Goal: Task Accomplishment & Management: Use online tool/utility

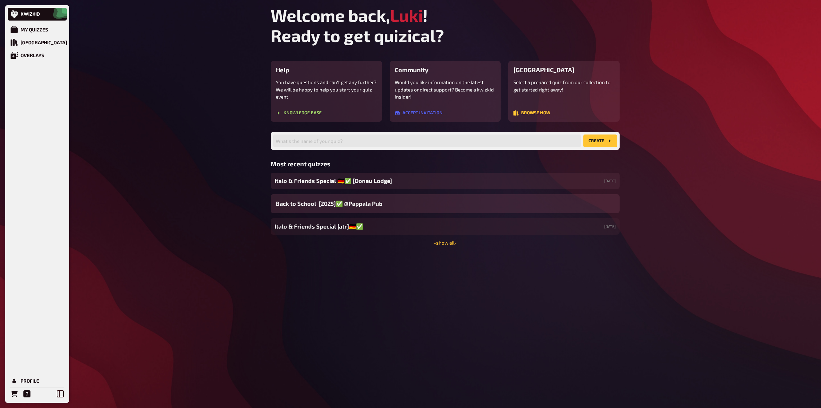
click at [391, 185] on div "Italo & Friends Special 🇩🇪✅ [[GEOGRAPHIC_DATA]] [DATE]" at bounding box center [445, 181] width 349 height 16
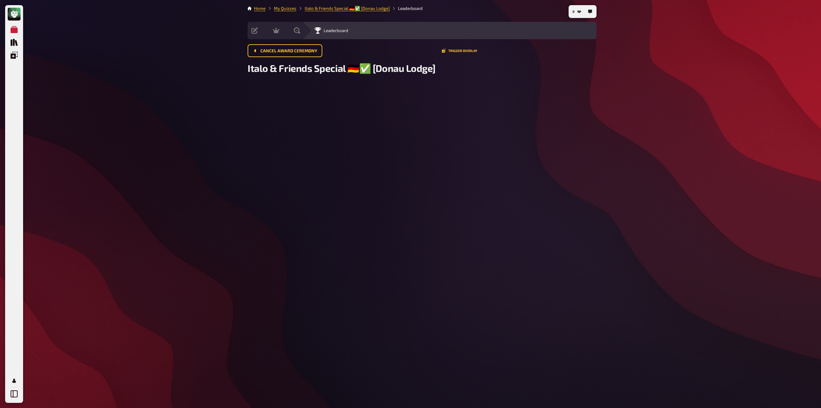
click at [372, 68] on span "Italo & Friends Special 🇩🇪✅ [Donau Lodge]" at bounding box center [342, 68] width 188 height 12
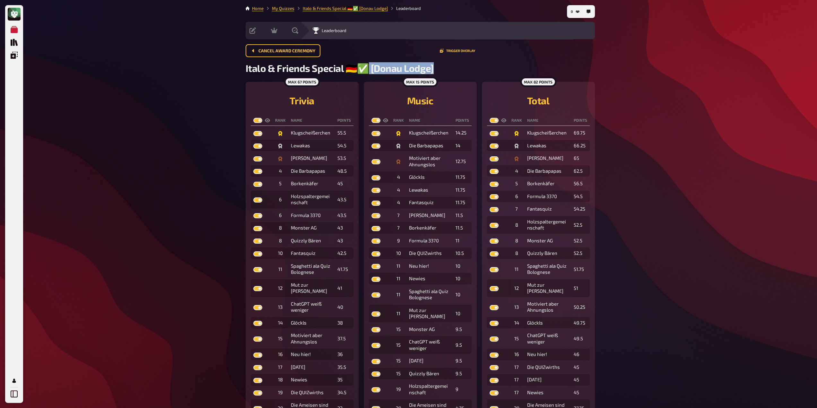
drag, startPoint x: 368, startPoint y: 68, endPoint x: 441, endPoint y: 70, distance: 72.8
click at [441, 70] on h2 "Italo & Friends Special 🇩🇪✅ [Donau Lodge]" at bounding box center [419, 68] width 349 height 12
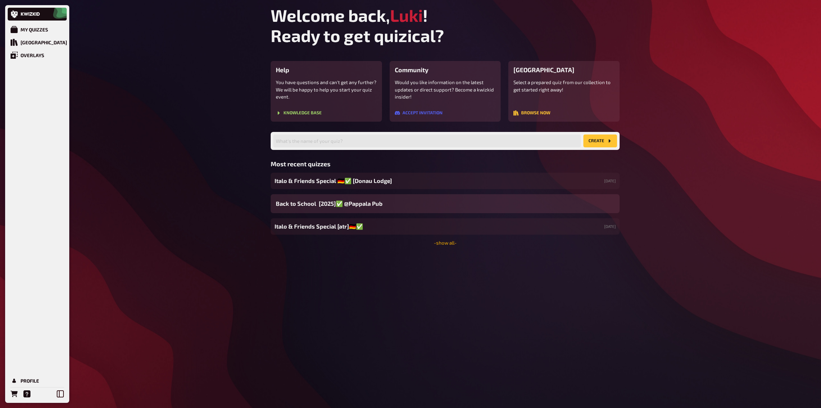
click at [449, 240] on link "- show all -" at bounding box center [445, 243] width 23 height 6
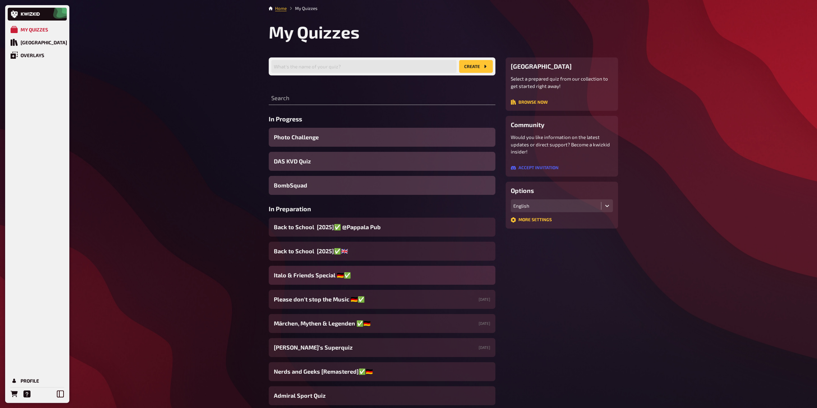
click at [375, 279] on div "Italo & Friends Special 🇩🇪✅" at bounding box center [382, 275] width 227 height 19
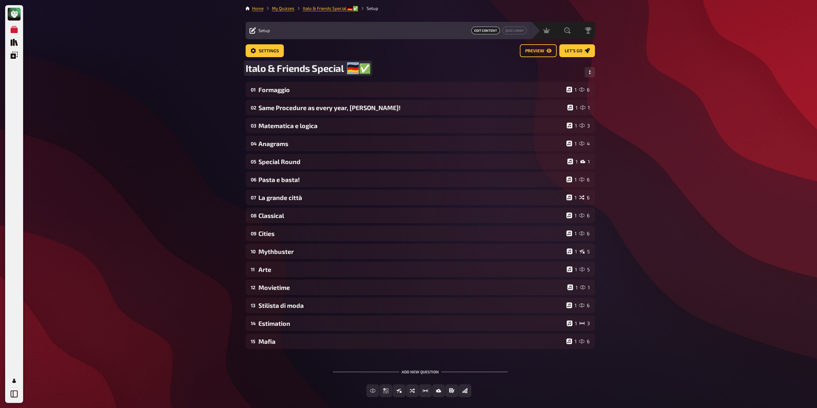
drag, startPoint x: 351, startPoint y: 70, endPoint x: 355, endPoint y: 70, distance: 4.2
click at [355, 70] on span "Italo & Friends Special 🇩🇪✅" at bounding box center [307, 68] width 125 height 12
copy span "🇩🇪✅"
click at [286, 7] on link "My Quizzes" at bounding box center [283, 8] width 22 height 5
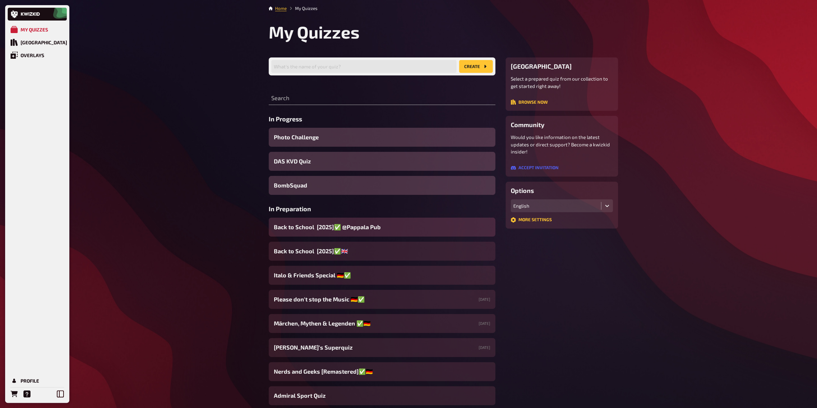
click at [366, 228] on span "Back to School [2025]✅ @Pappala Pub ​" at bounding box center [328, 227] width 108 height 9
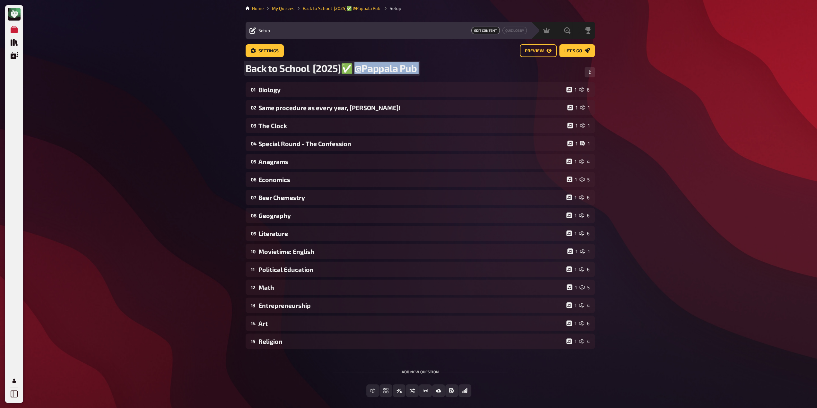
drag, startPoint x: 362, startPoint y: 68, endPoint x: 433, endPoint y: 64, distance: 72.0
click at [434, 64] on div "Back to School [2025]✅ @Pappala Pub ​" at bounding box center [419, 72] width 349 height 20
paste span
click at [201, 158] on div "My Quizzes Quiz Library Overlays Profile Home My Quizzes Back to School [2025]✅…" at bounding box center [408, 219] width 817 height 438
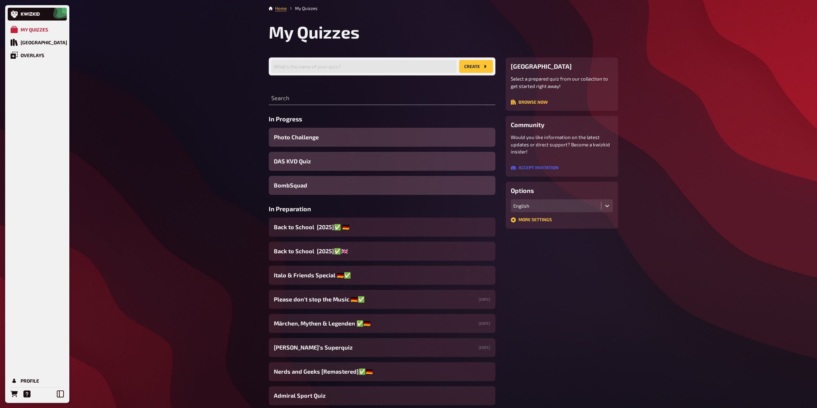
click at [305, 91] on div "Search" at bounding box center [382, 95] width 227 height 19
click at [303, 99] on input "text" at bounding box center [382, 98] width 227 height 13
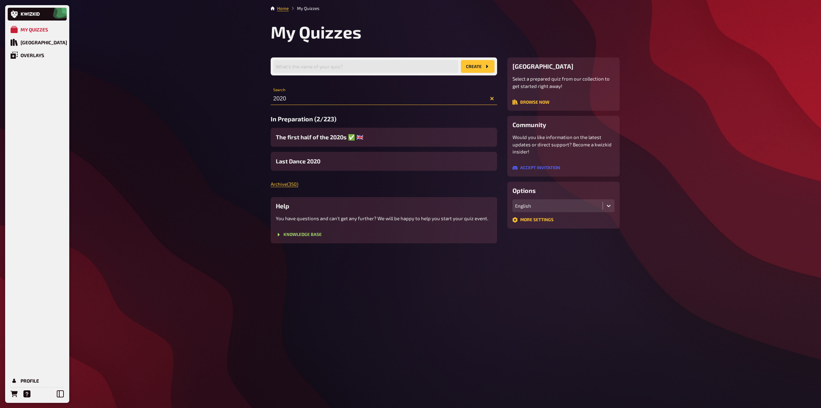
drag, startPoint x: 281, startPoint y: 97, endPoint x: 248, endPoint y: 97, distance: 33.0
click at [248, 97] on div "My Quizzes Quiz Library Overlays Profile Home My Quizzes My Quizzes What's the …" at bounding box center [410, 204] width 821 height 408
type input "2020"
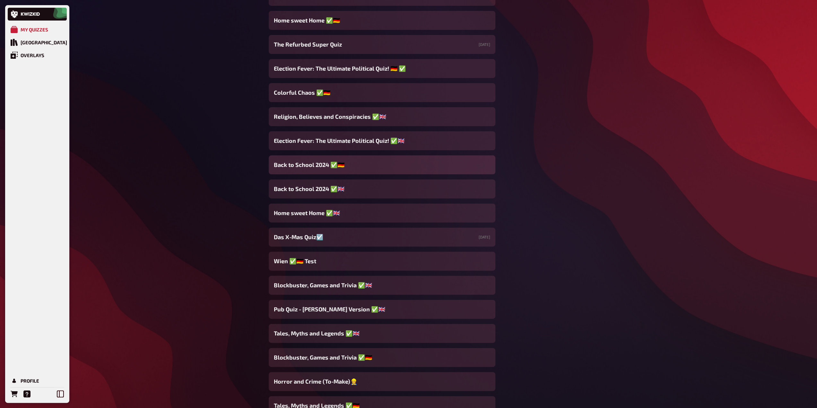
scroll to position [2631, 0]
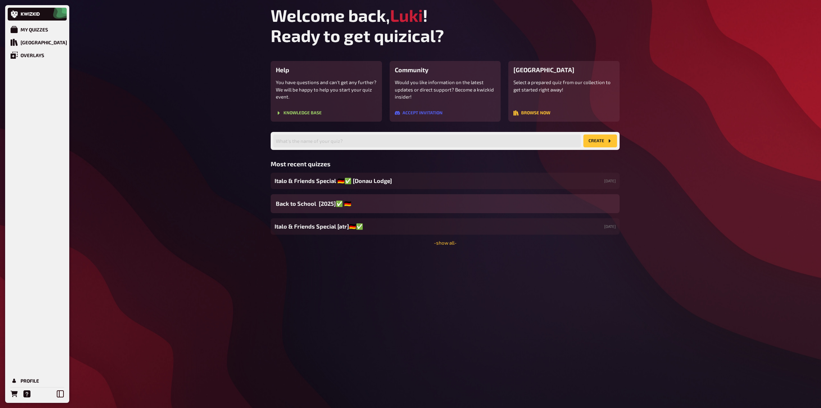
click at [443, 246] on div "Welcome back, [PERSON_NAME] ! Ready to get quizical? Help You have questions an…" at bounding box center [445, 204] width 359 height 408
click at [443, 243] on link "- show all -" at bounding box center [445, 243] width 23 height 6
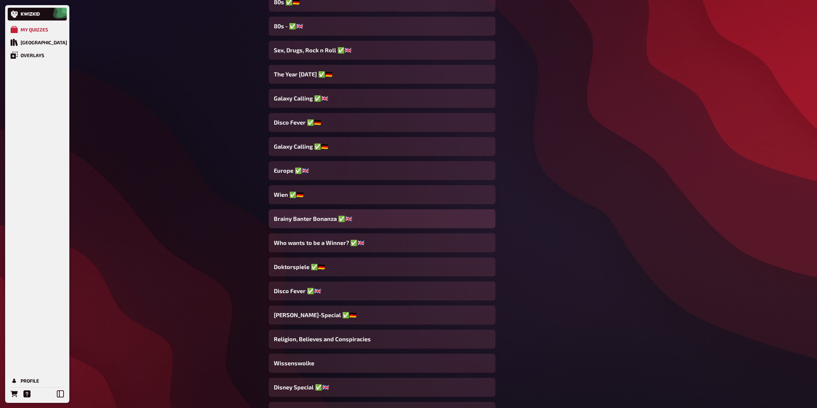
scroll to position [4620, 0]
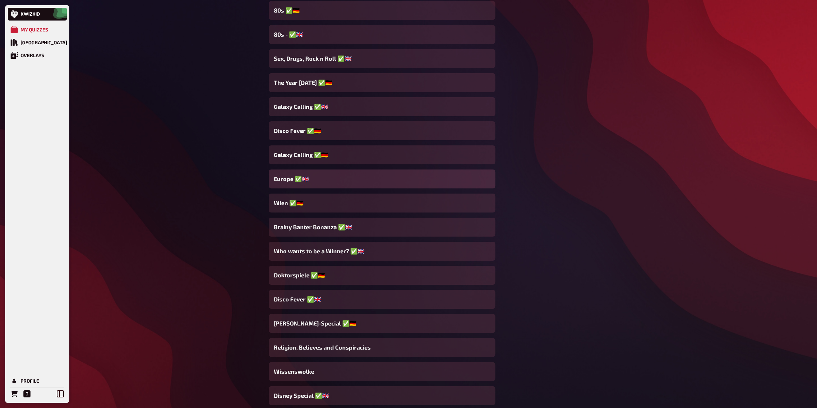
click at [321, 181] on div "Europe ✅​🇬🇧​" at bounding box center [382, 178] width 227 height 19
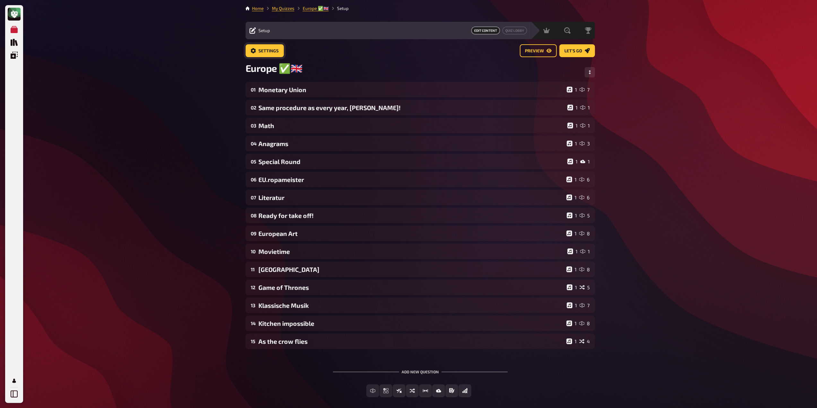
click at [271, 49] on span "Settings" at bounding box center [268, 51] width 20 height 4
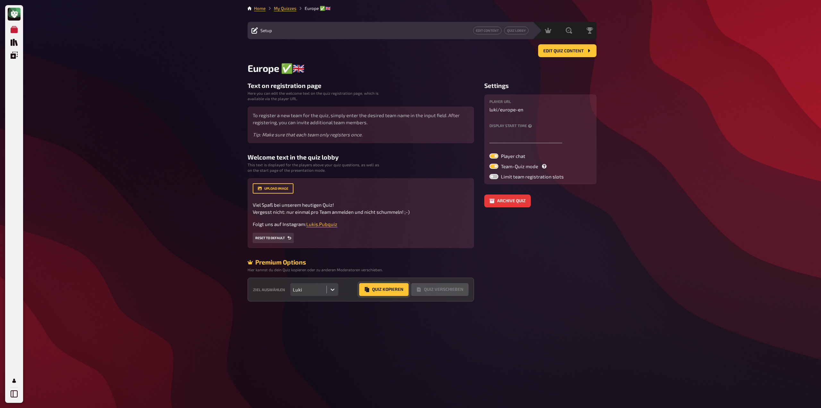
click at [381, 293] on button "Quiz Kopieren" at bounding box center [383, 289] width 49 height 13
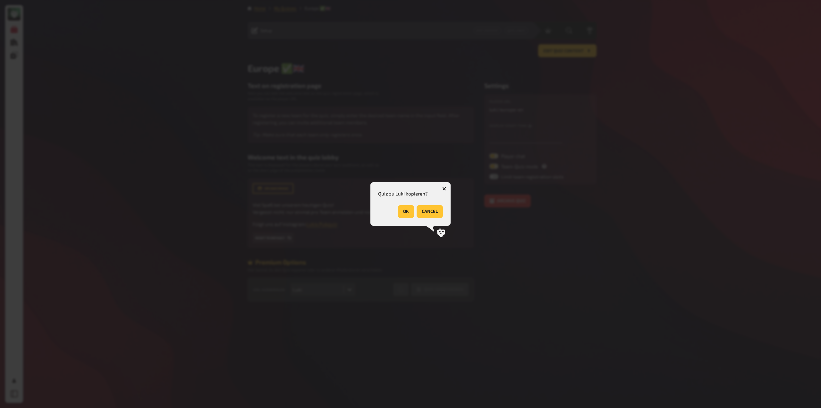
click at [403, 211] on button "OK" at bounding box center [406, 211] width 16 height 13
click at [454, 216] on div at bounding box center [410, 204] width 821 height 408
click at [443, 213] on div "Das Event wurde kopiert. OK" at bounding box center [411, 203] width 80 height 43
click at [443, 215] on button "OK" at bounding box center [435, 211] width 16 height 13
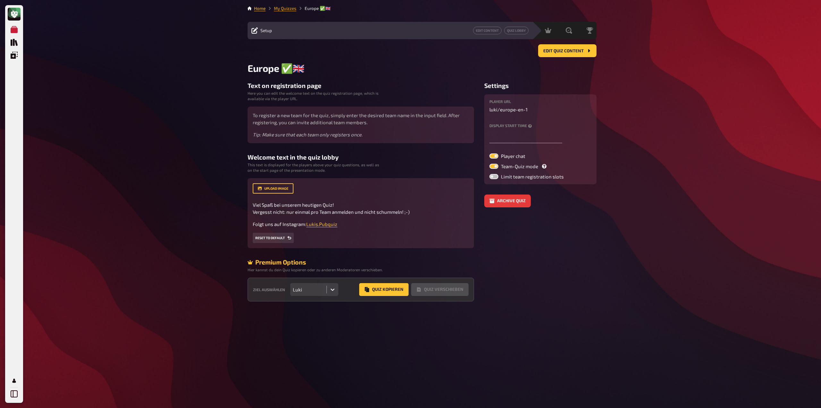
click at [281, 5] on li "My Quizzes" at bounding box center [281, 8] width 31 height 6
click at [279, 8] on link "My Quizzes" at bounding box center [285, 8] width 22 height 5
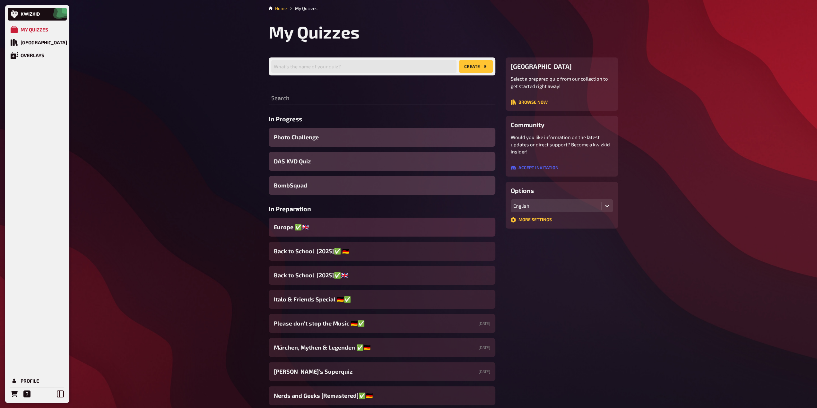
click at [321, 224] on div "Europe ✅​🇬🇧​" at bounding box center [382, 227] width 227 height 19
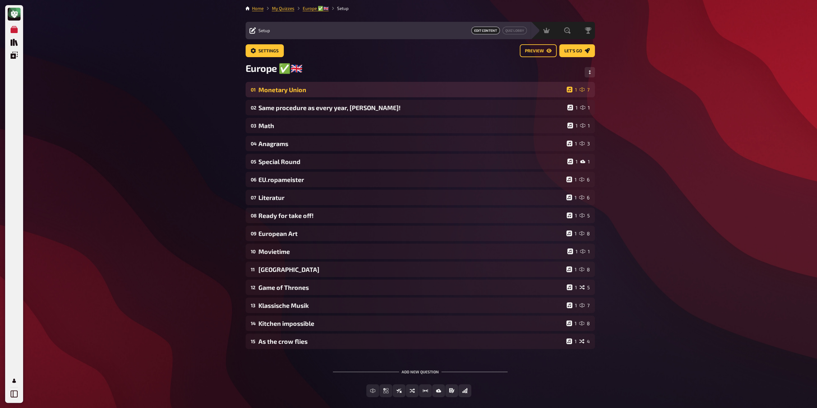
click at [284, 90] on div "Monetary Union" at bounding box center [410, 89] width 305 height 7
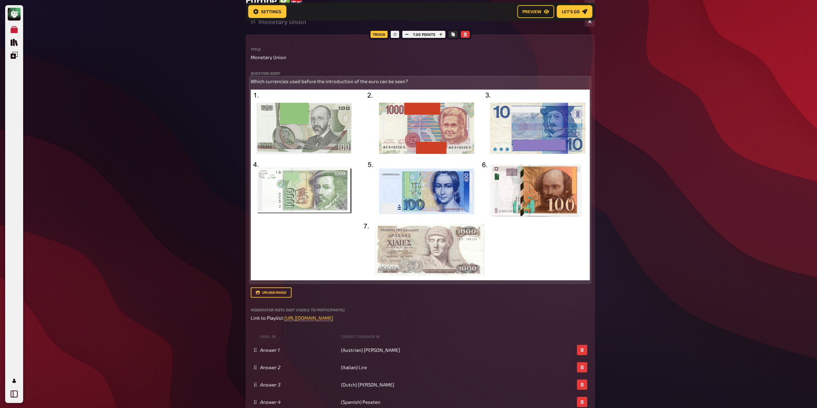
scroll to position [74, 0]
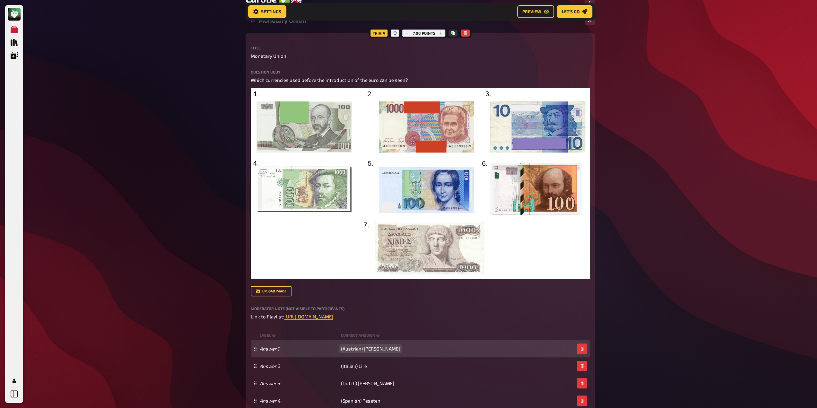
click at [351, 349] on span "(Austrian) [PERSON_NAME]" at bounding box center [370, 349] width 59 height 6
paste span
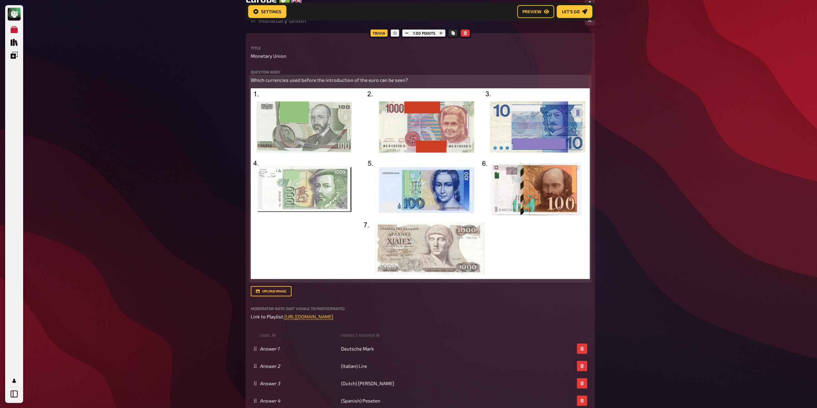
click at [353, 232] on img at bounding box center [420, 183] width 339 height 191
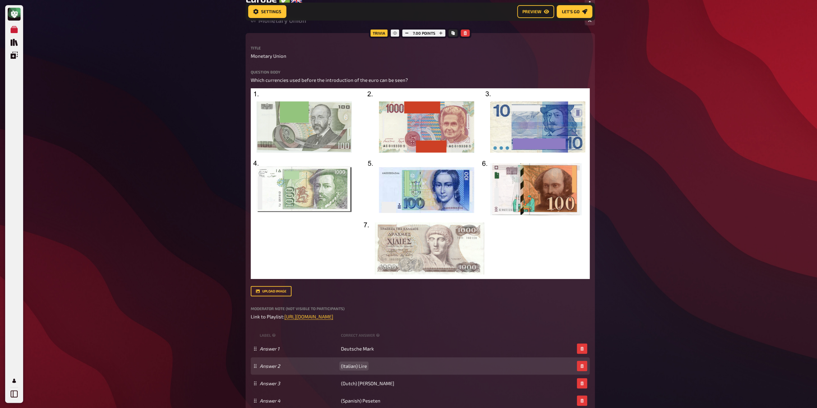
click at [350, 368] on span "(Italian) Lire" at bounding box center [354, 366] width 26 height 6
paste span
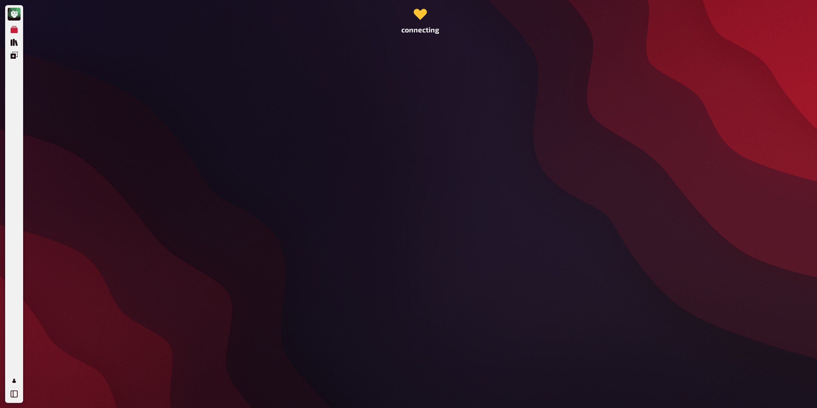
scroll to position [0, 0]
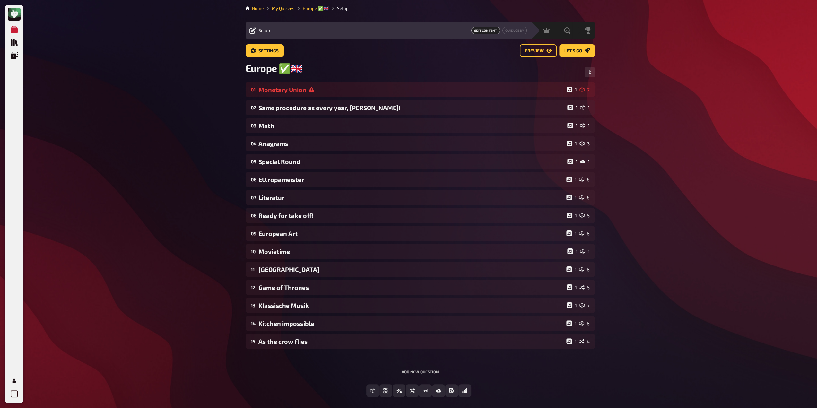
click at [312, 100] on div "01 Monetary Union 1 7 02 Same procedure as every year, [PERSON_NAME]! 1 1 03 Ma…" at bounding box center [419, 215] width 349 height 267
click at [309, 93] on div "Monetary Union" at bounding box center [410, 89] width 305 height 7
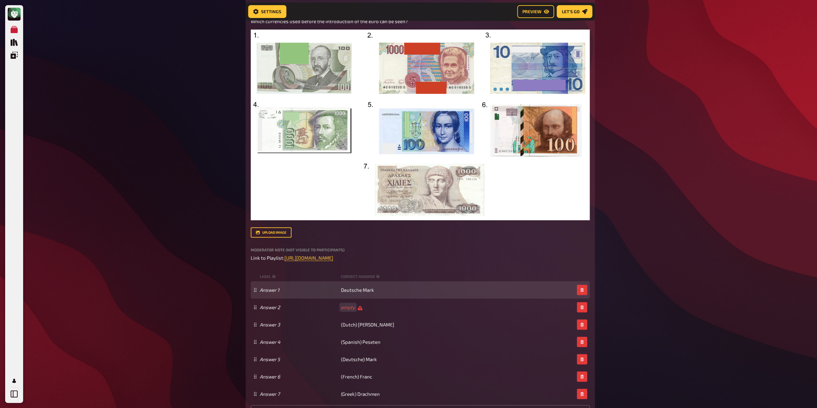
scroll to position [133, 0]
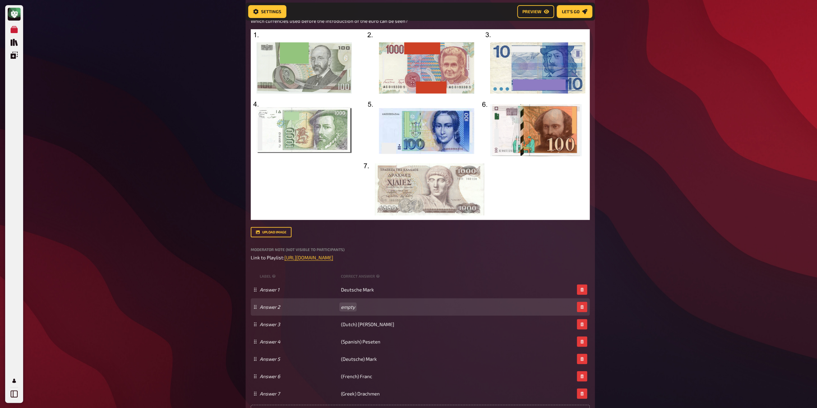
click at [340, 310] on div "Answer 2 empty" at bounding box center [417, 307] width 314 height 6
paste span
click at [340, 305] on div "Answer 2 French Franc" at bounding box center [417, 307] width 314 height 6
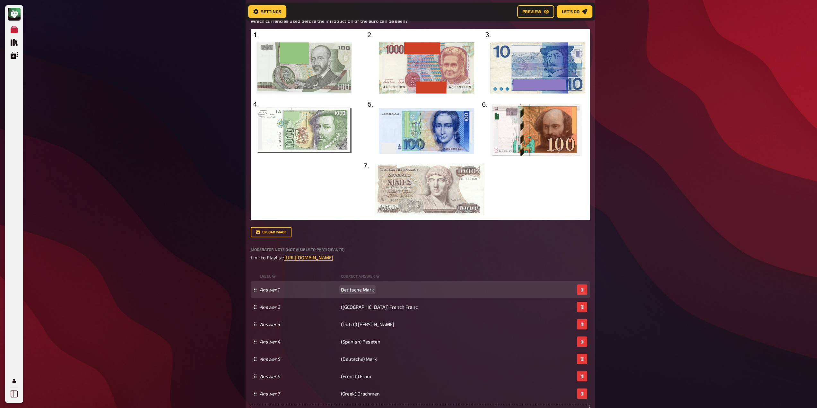
click at [340, 290] on div "Answer 1 Deutsche Mark" at bounding box center [417, 289] width 314 height 6
click at [341, 290] on span "Deutsche Mark" at bounding box center [357, 289] width 33 height 6
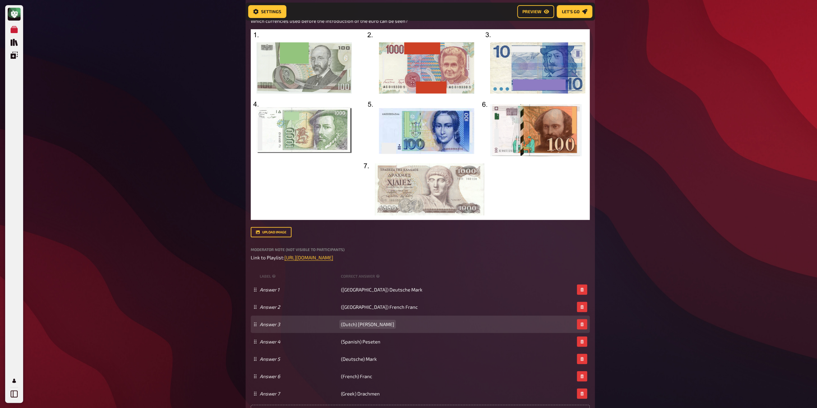
click at [343, 327] on span "(Dutch) [PERSON_NAME]" at bounding box center [367, 324] width 53 height 6
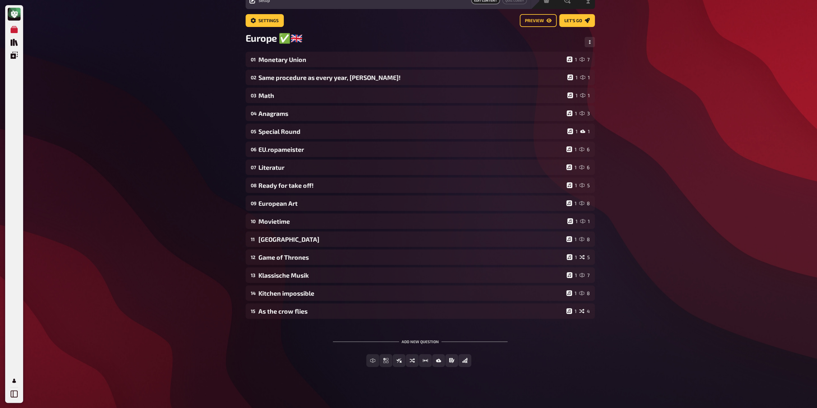
scroll to position [31, 0]
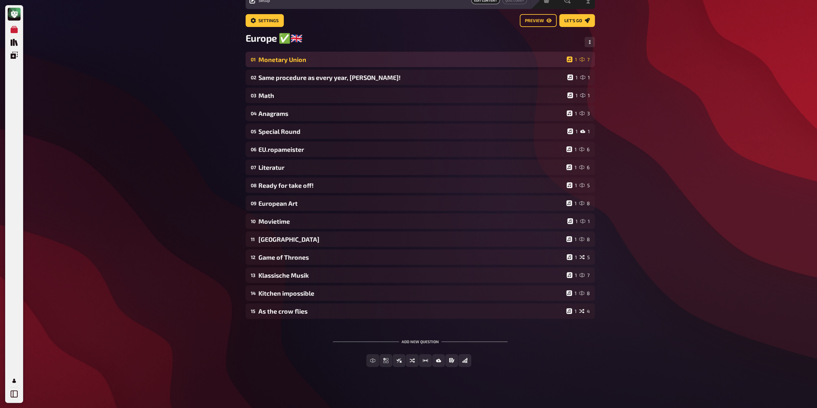
click at [295, 66] on div "01 Monetary Union 1 7" at bounding box center [419, 59] width 349 height 15
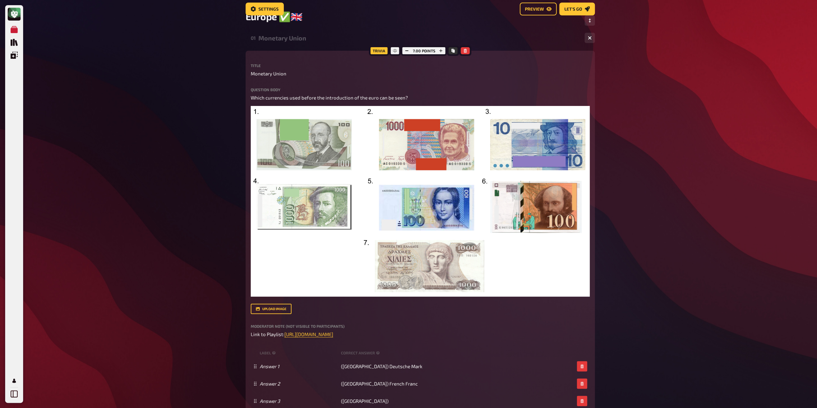
scroll to position [0, 0]
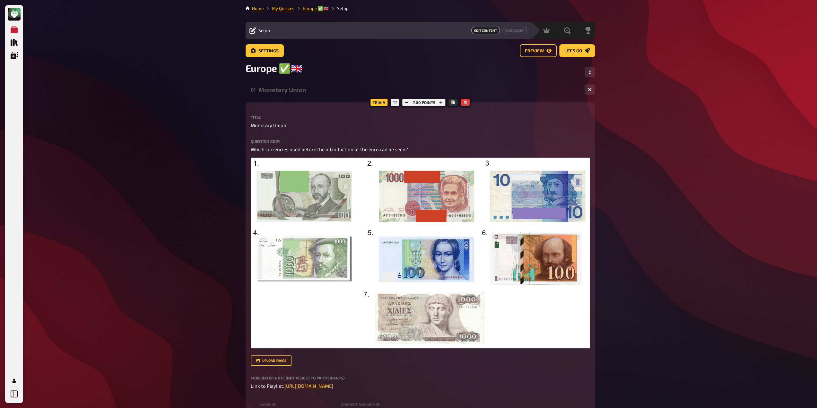
click at [284, 6] on link "My Quizzes" at bounding box center [283, 8] width 22 height 5
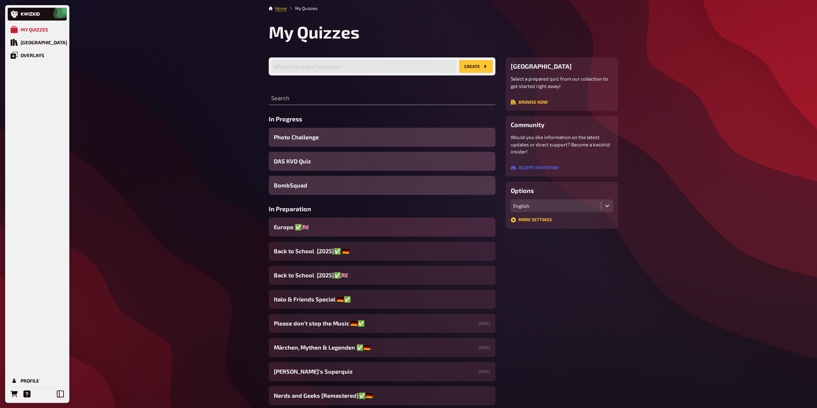
click at [322, 225] on div "Europe ✅​🇬🇧​" at bounding box center [382, 227] width 227 height 19
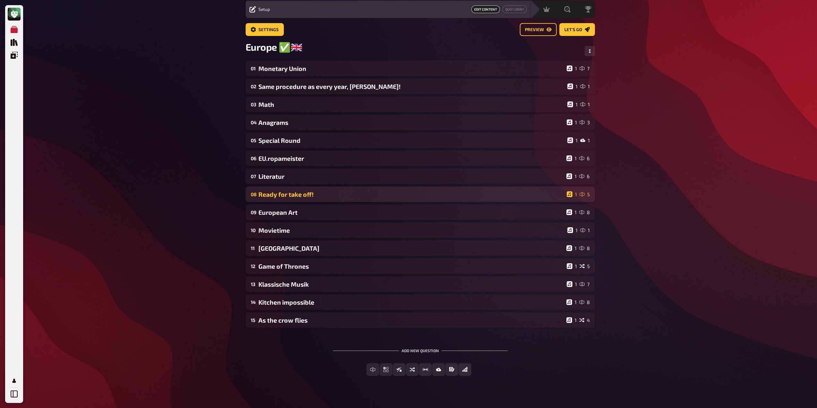
scroll to position [31, 0]
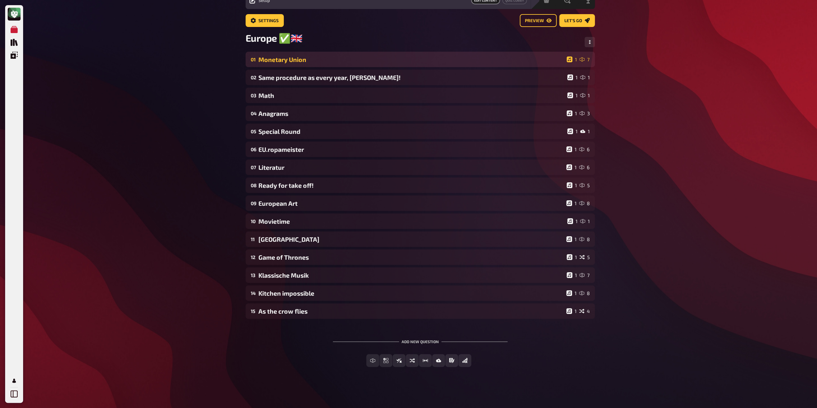
click at [306, 62] on div "Monetary Union" at bounding box center [410, 59] width 305 height 7
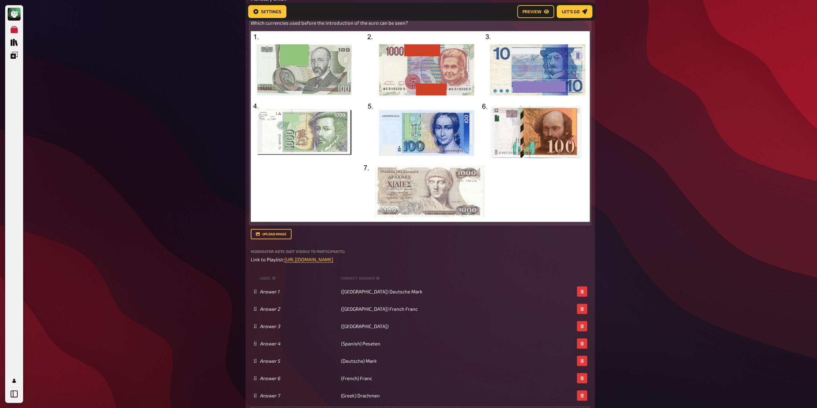
scroll to position [133, 0]
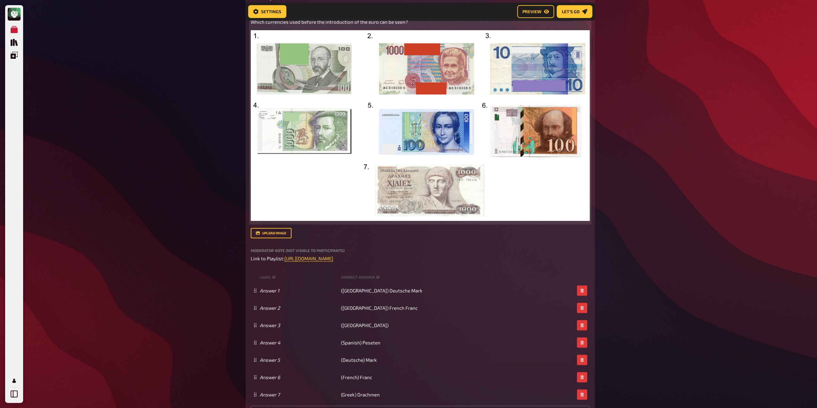
click at [381, 199] on img at bounding box center [420, 125] width 339 height 191
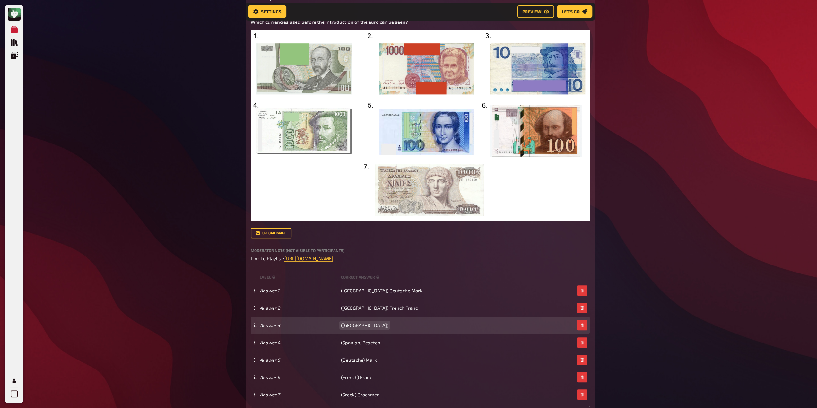
click at [359, 323] on div "Answer 3 ([GEOGRAPHIC_DATA])" at bounding box center [417, 325] width 314 height 6
paste span
click at [355, 326] on span "([GEOGRAPHIC_DATA])Lats" at bounding box center [369, 325] width 57 height 6
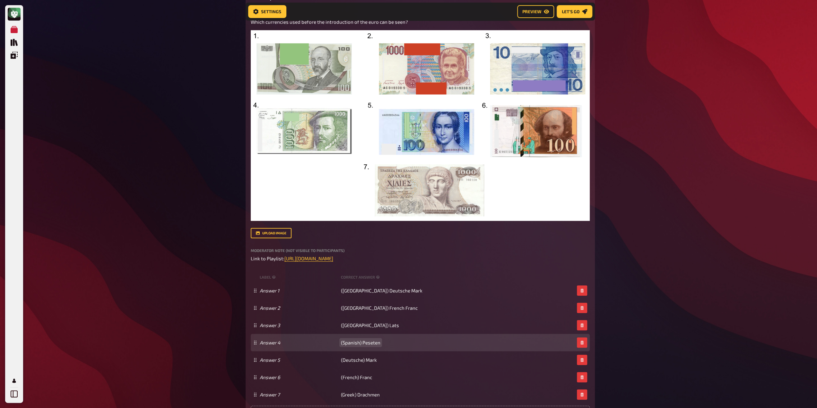
click at [367, 343] on span "(Spanish) Peseten" at bounding box center [360, 342] width 39 height 6
paste span
drag, startPoint x: 354, startPoint y: 343, endPoint x: 357, endPoint y: 347, distance: 4.6
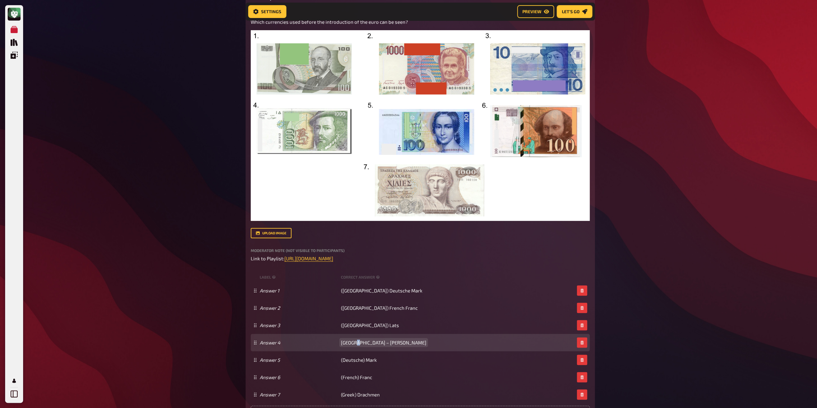
click at [356, 345] on span "[GEOGRAPHIC_DATA] – [PERSON_NAME]" at bounding box center [383, 342] width 85 height 6
click at [355, 345] on span "[GEOGRAPHIC_DATA] – [PERSON_NAME]" at bounding box center [383, 342] width 85 height 6
click at [363, 340] on div "Answer 4 ([GEOGRAPHIC_DATA]) – [PERSON_NAME]" at bounding box center [420, 342] width 339 height 17
click at [364, 344] on span "([GEOGRAPHIC_DATA]) – [PERSON_NAME]" at bounding box center [385, 342] width 89 height 6
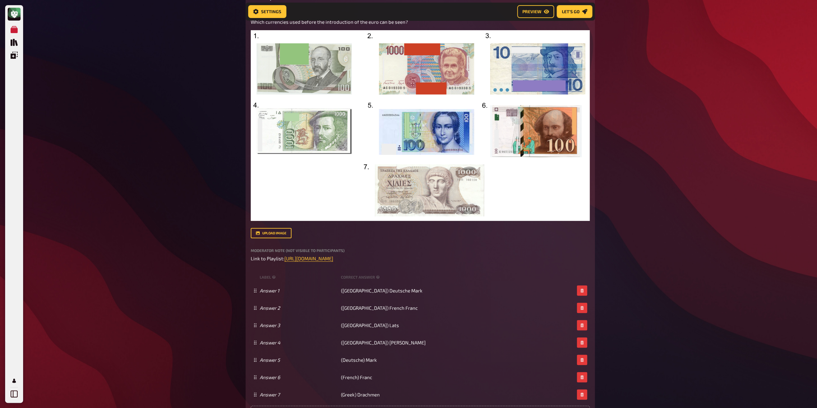
click at [680, 273] on div "My Quizzes Quiz Library Overlays Profile Home My Quizzes Europe ✅​🇬🇧​ Setup Set…" at bounding box center [408, 359] width 817 height 984
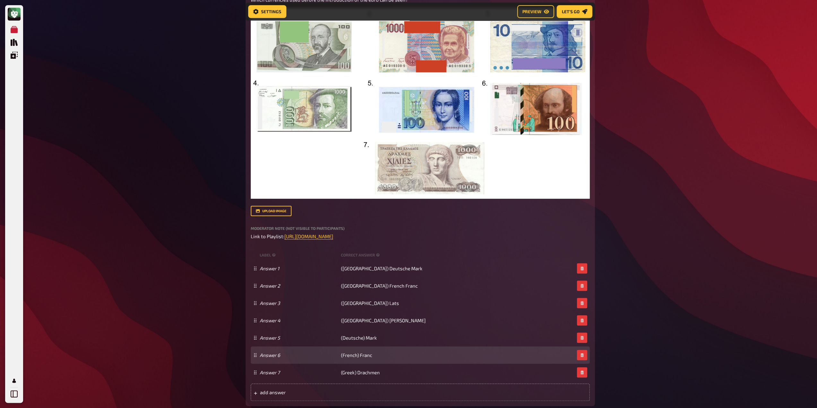
scroll to position [165, 0]
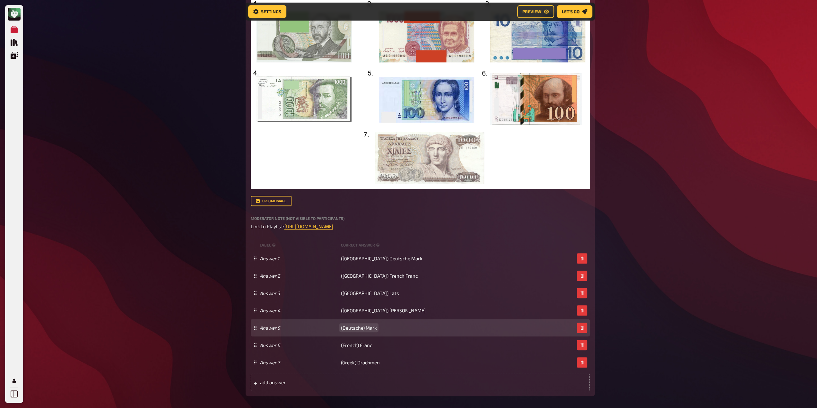
click at [363, 330] on span "(Deutsche) Mark" at bounding box center [359, 328] width 36 height 6
paste span
click at [350, 329] on span "[GEOGRAPHIC_DATA] – Lira" at bounding box center [369, 328] width 57 height 6
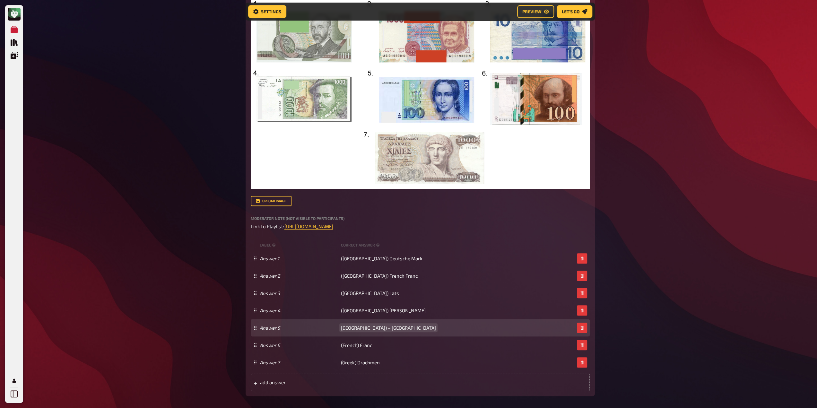
click at [339, 328] on div "Answer 5 [GEOGRAPHIC_DATA]) – [GEOGRAPHIC_DATA]" at bounding box center [417, 328] width 314 height 6
click at [341, 329] on span "[GEOGRAPHIC_DATA]) – [GEOGRAPHIC_DATA]" at bounding box center [388, 328] width 95 height 6
click at [356, 329] on span "([GEOGRAPHIC_DATA]) – Lira" at bounding box center [371, 328] width 61 height 6
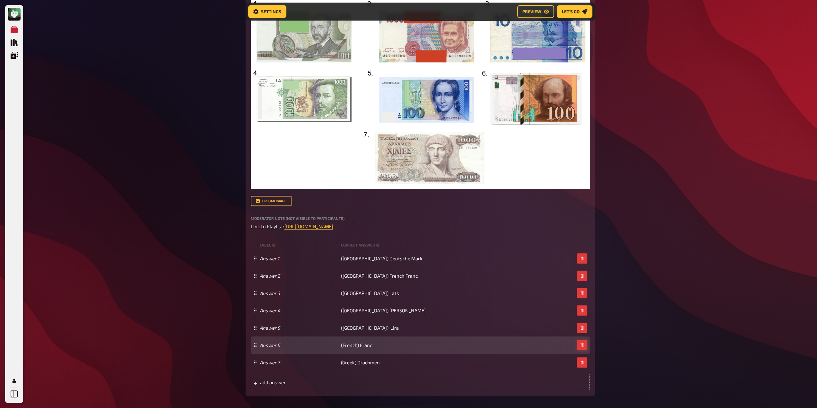
click at [581, 346] on icon "button" at bounding box center [582, 345] width 4 height 4
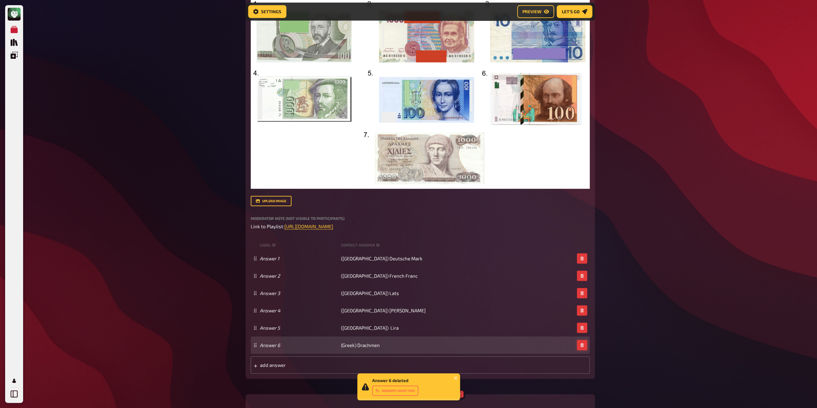
click at [581, 347] on icon "button" at bounding box center [582, 345] width 4 height 4
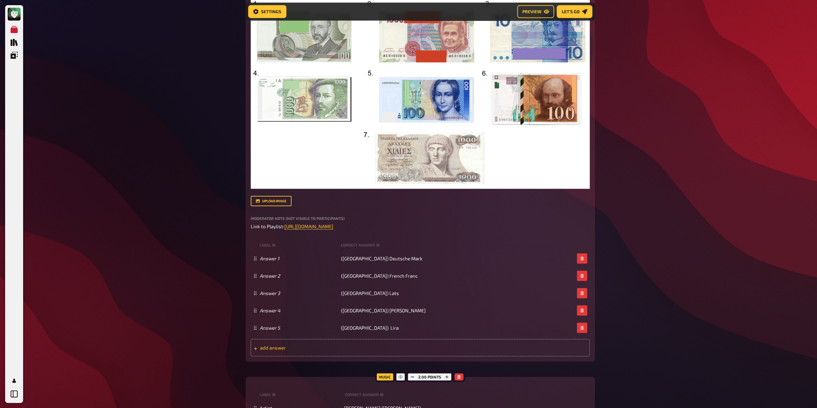
click at [359, 351] on div "add answer" at bounding box center [420, 347] width 339 height 17
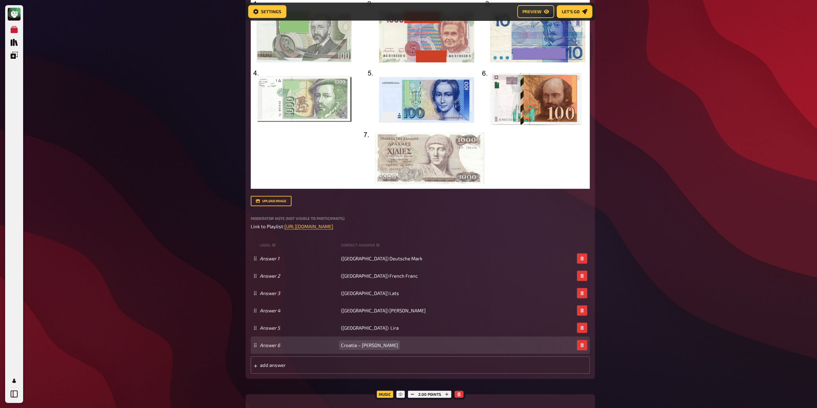
click at [355, 346] on span "Croatia – [PERSON_NAME]" at bounding box center [369, 345] width 57 height 6
click at [363, 347] on span "([GEOGRAPHIC_DATA]) – [PERSON_NAME]" at bounding box center [385, 345] width 89 height 6
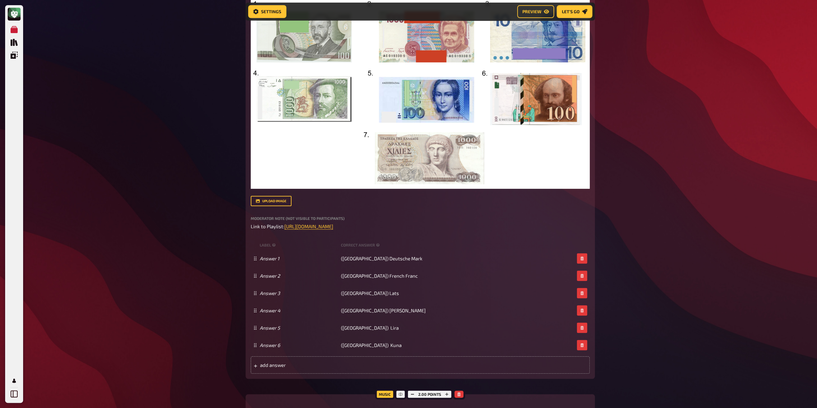
click at [708, 271] on div "My Quizzes Quiz Library Overlays Profile Home My Quizzes Europe ✅​🇬🇧​ Setup Set…" at bounding box center [408, 318] width 817 height 967
click at [422, 90] on img at bounding box center [420, 93] width 339 height 191
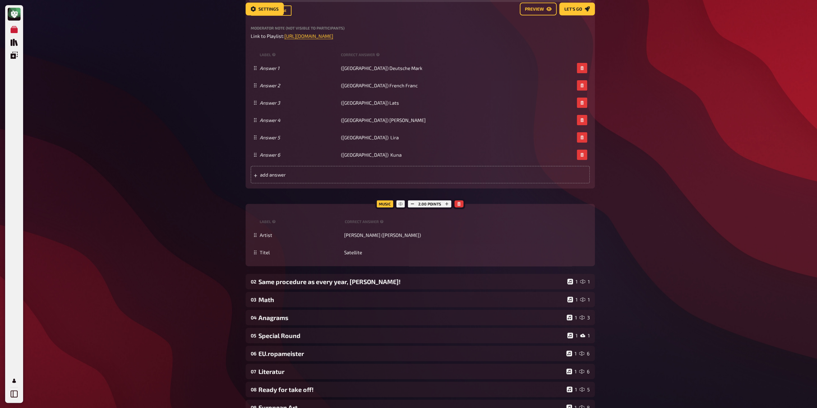
scroll to position [0, 0]
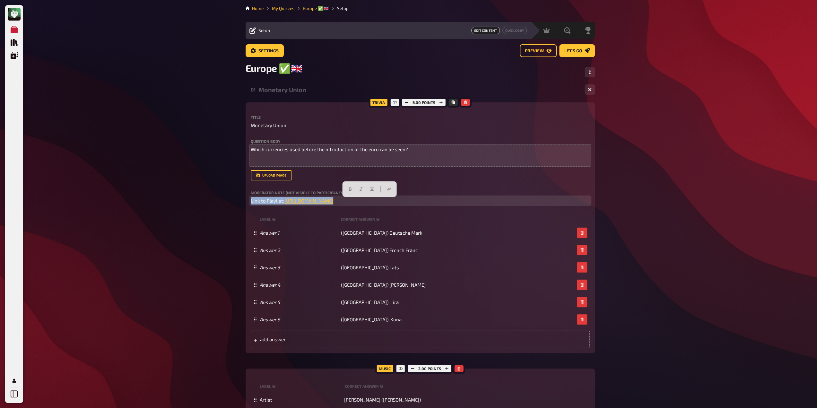
drag, startPoint x: 504, startPoint y: 203, endPoint x: 240, endPoint y: 202, distance: 264.0
click at [240, 202] on div "Home My Quizzes Europe ✅​🇬🇧​ Setup Setup Edit Content Quiz Lobby Hosting undefi…" at bounding box center [419, 388] width 359 height 776
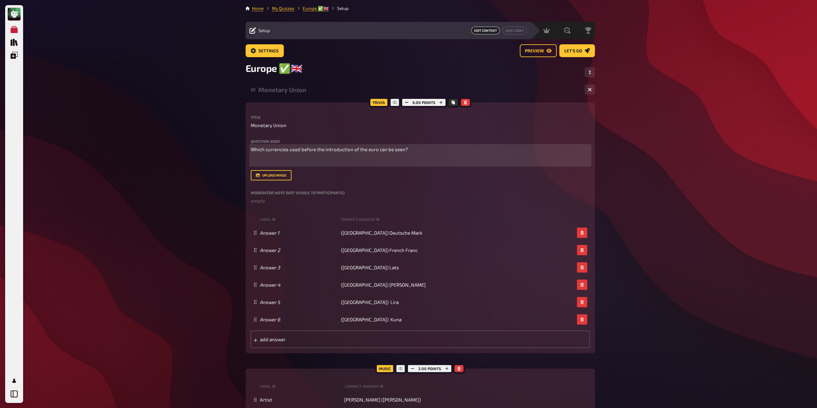
click at [294, 153] on p "Which currencies used before the introduction of the euro can be seen?" at bounding box center [420, 149] width 339 height 7
click at [481, 149] on p "Which currencies used before the introduction of the euro can be seen?" at bounding box center [420, 149] width 339 height 7
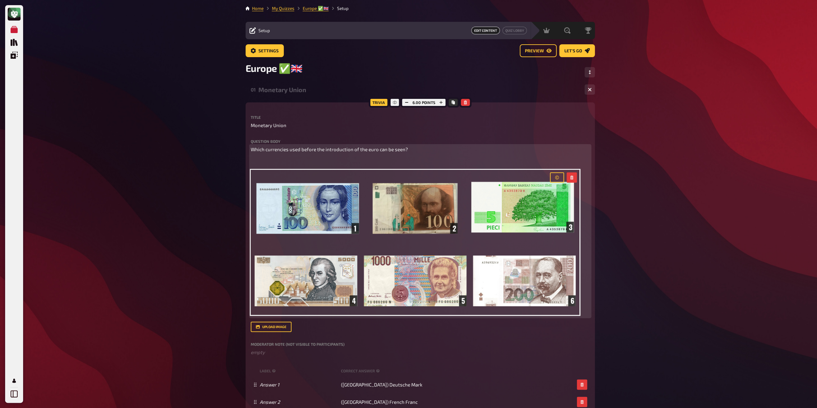
click at [282, 159] on p "﻿" at bounding box center [420, 161] width 339 height 7
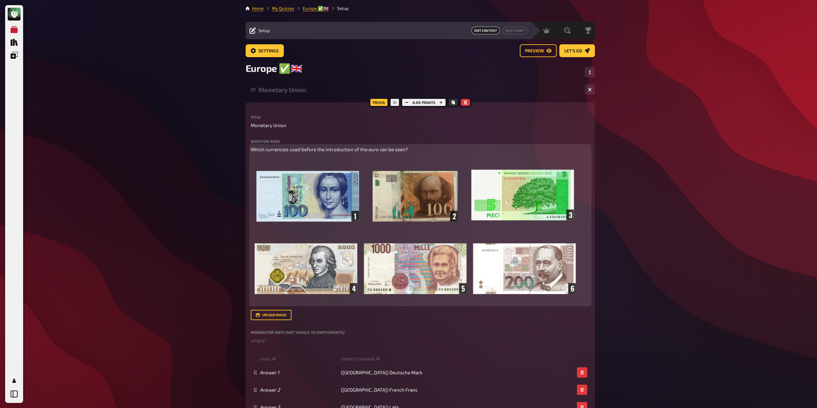
click at [267, 161] on img at bounding box center [415, 230] width 329 height 145
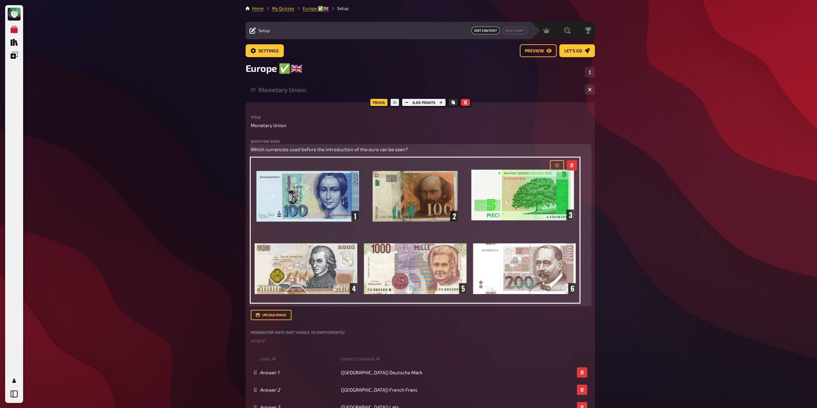
drag, startPoint x: 459, startPoint y: 155, endPoint x: 456, endPoint y: 155, distance: 3.9
click at [458, 155] on div "Which currencies used before the introduction of the euro can be seen? ﻿" at bounding box center [420, 225] width 339 height 159
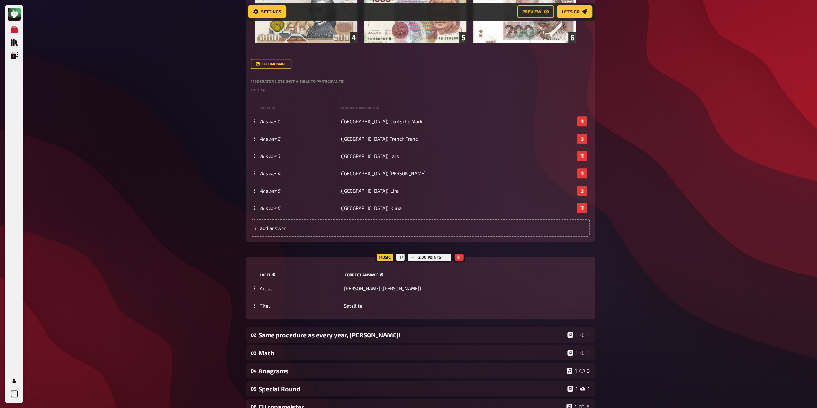
scroll to position [267, 0]
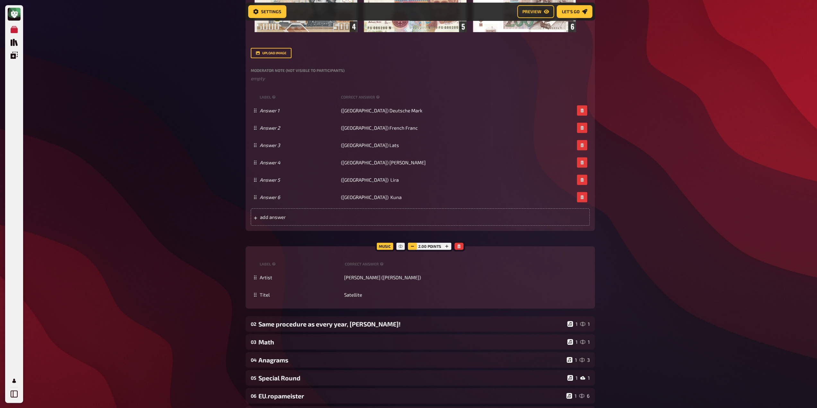
click at [415, 246] on button "button" at bounding box center [412, 246] width 9 height 7
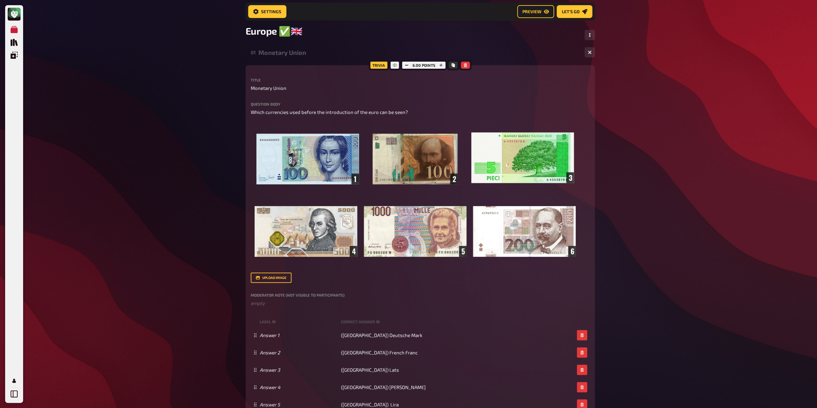
click at [293, 47] on div "01 Monetary Union 1 6" at bounding box center [419, 52] width 349 height 15
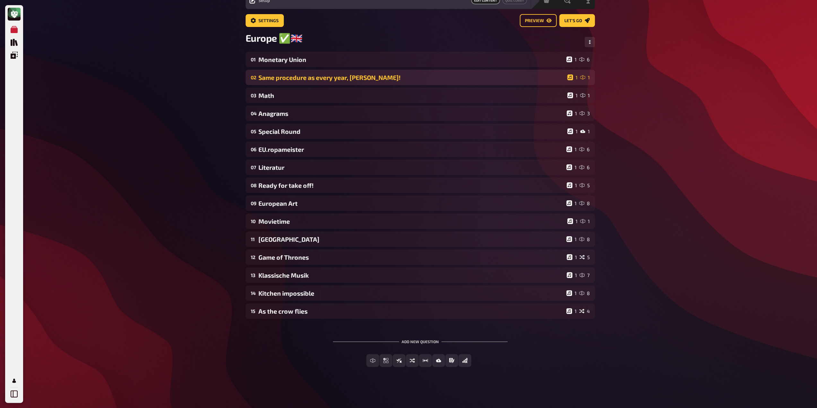
click at [299, 82] on div "02 Same procedure as every year, [PERSON_NAME]! 1 1" at bounding box center [419, 77] width 349 height 15
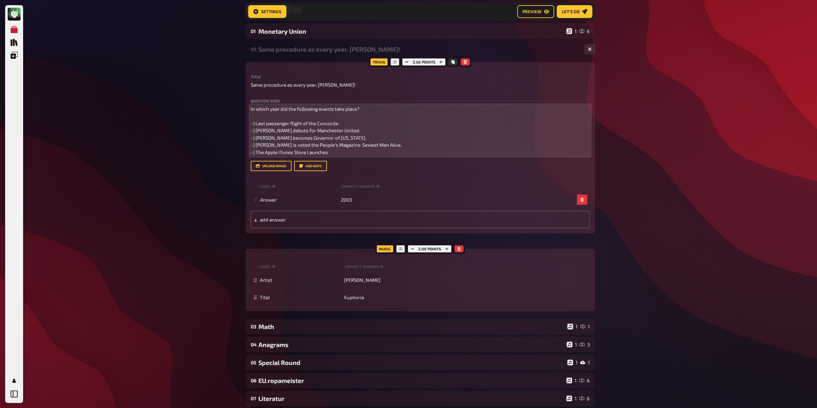
scroll to position [11, 0]
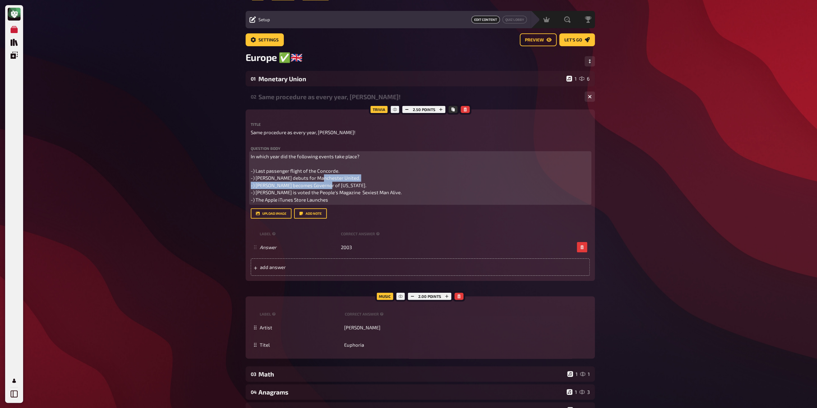
drag, startPoint x: 315, startPoint y: 182, endPoint x: 326, endPoint y: 190, distance: 13.1
click at [316, 183] on p "In which year did the following events take place? -) Last passenger flight of …" at bounding box center [420, 178] width 339 height 51
click at [343, 203] on p "In which year did the following events take place? -) Last passenger flight of …" at bounding box center [420, 178] width 339 height 51
drag, startPoint x: 343, startPoint y: 203, endPoint x: 220, endPoint y: 150, distance: 133.8
click at [220, 150] on div "My Quizzes Quiz Library Overlays Profile Home My Quizzes Europe ✅​🇬🇧​ Setup Set…" at bounding box center [408, 337] width 817 height 697
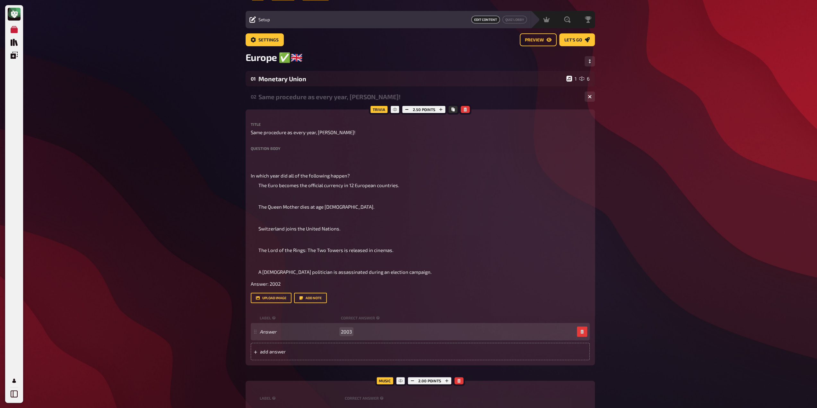
click at [352, 334] on div "Answer 2003" at bounding box center [417, 332] width 314 height 6
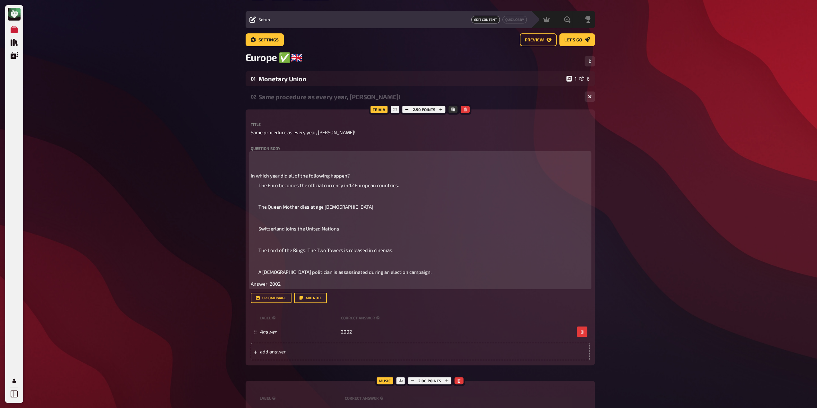
click at [277, 287] on div "In which year did all of the following happen? The Euro becomes the official cu…" at bounding box center [420, 220] width 339 height 135
drag, startPoint x: 287, startPoint y: 311, endPoint x: 226, endPoint y: 315, distance: 61.7
click at [226, 315] on div "My Quizzes Quiz Library Overlays Profile Home My Quizzes Europe ✅​🇬🇧​ Setup Set…" at bounding box center [408, 380] width 817 height 782
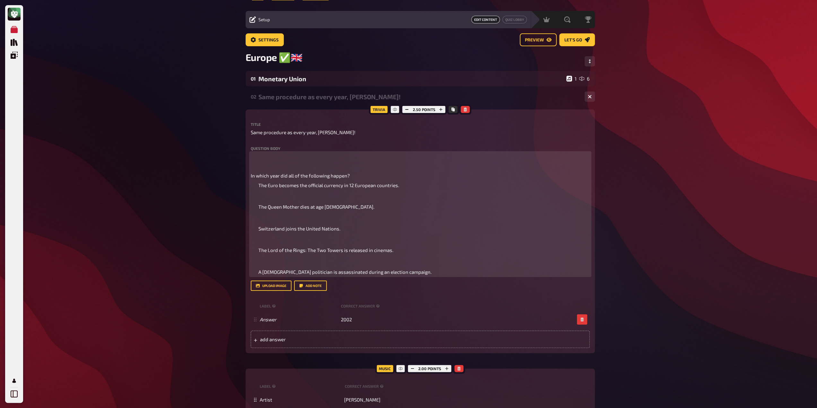
click at [258, 275] on span "The Euro becomes the official currency in 12 European countries. The Queen Moth…" at bounding box center [344, 228] width 173 height 92
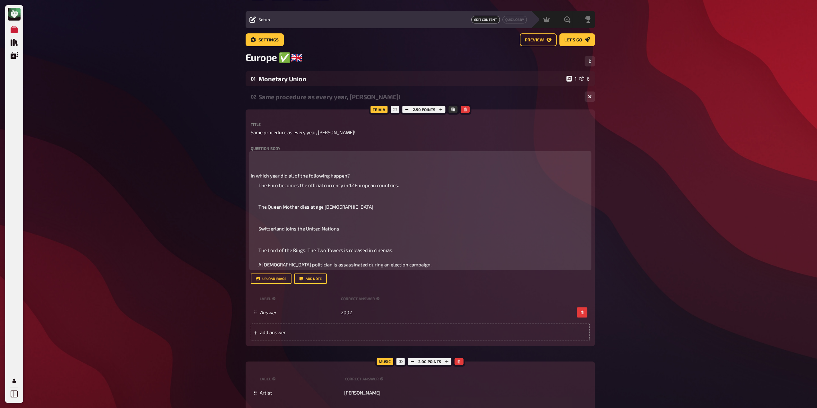
click at [256, 267] on ul "The Euro becomes the official currency in 12 European countries. The Queen Moth…" at bounding box center [420, 225] width 339 height 87
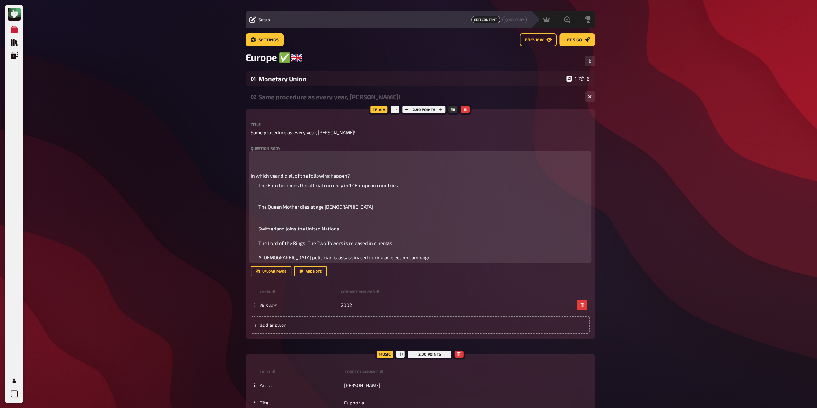
click at [255, 241] on ul "The Euro becomes the official currency in 12 European countries. The Queen Moth…" at bounding box center [420, 222] width 339 height 80
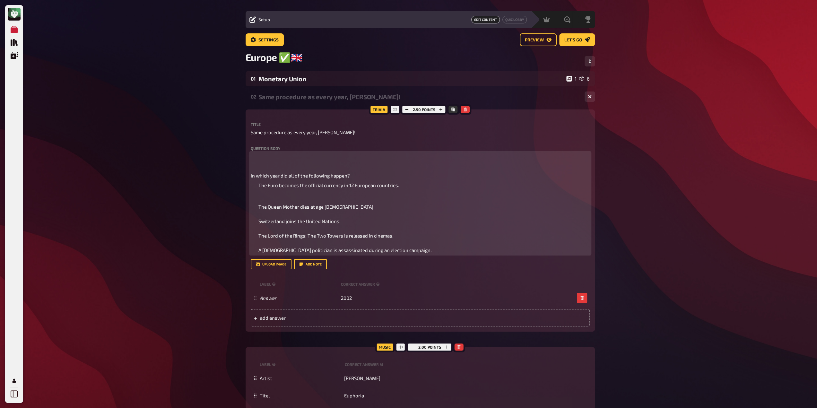
click at [255, 220] on ul "The Euro becomes the official currency in 12 European countries. The Queen Moth…" at bounding box center [420, 218] width 339 height 72
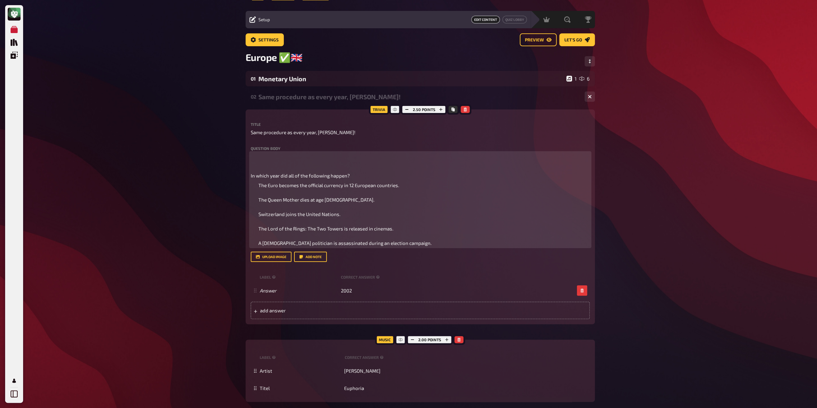
click at [255, 201] on ul "The Euro becomes the official currency in 12 European countries. The Queen Moth…" at bounding box center [420, 214] width 339 height 65
click at [255, 198] on ol "The Euro becomes the official currency in 12 European countries. The Queen Moth…" at bounding box center [420, 214] width 339 height 65
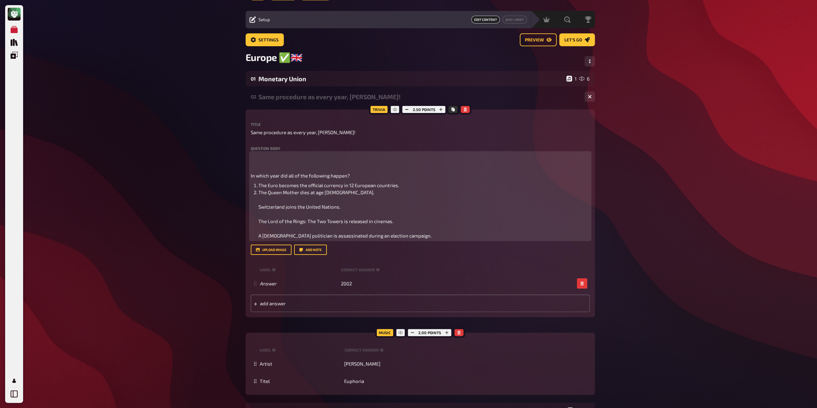
click at [253, 220] on ol "The Euro becomes the official currency in 12 European countries. The Queen Moth…" at bounding box center [420, 211] width 339 height 58
click at [251, 215] on ol "The Euro becomes the official currency in 12 European countries. The Queen Moth…" at bounding box center [420, 211] width 339 height 58
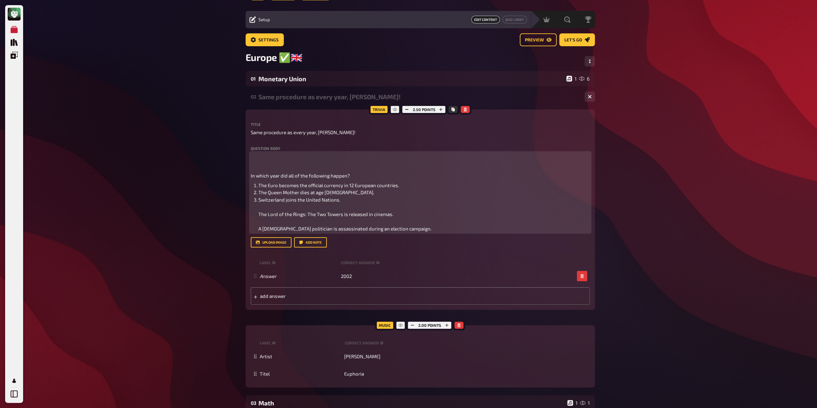
click at [257, 230] on ol "The Euro becomes the official currency in 12 European countries. The Queen Moth…" at bounding box center [420, 207] width 339 height 51
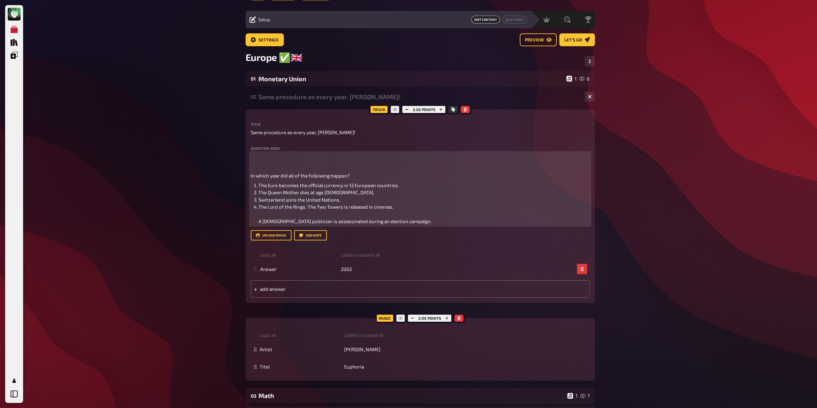
click at [257, 225] on ol "The Euro becomes the official currency in 12 European countries. The Queen Moth…" at bounding box center [420, 203] width 339 height 43
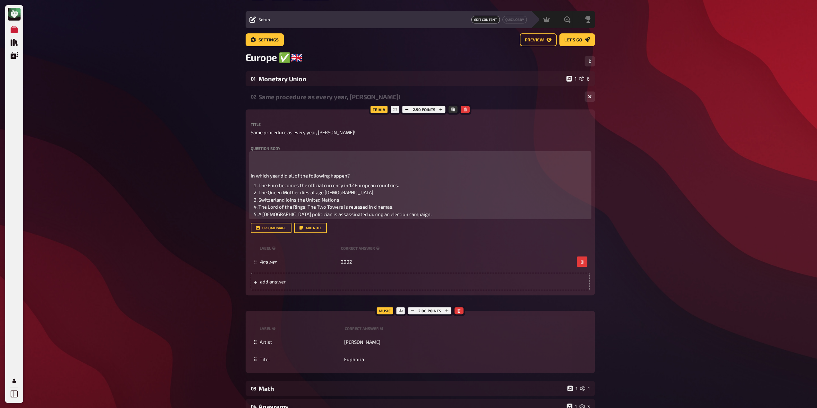
click at [359, 176] on p "In which year did all of the following happen?" at bounding box center [420, 175] width 339 height 7
click at [295, 163] on p at bounding box center [420, 160] width 339 height 14
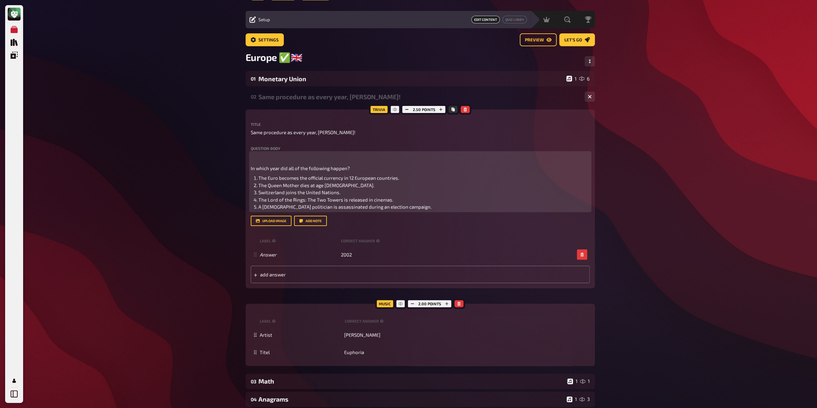
click at [251, 168] on span "In which year did all of the following happen?" at bounding box center [300, 168] width 99 height 6
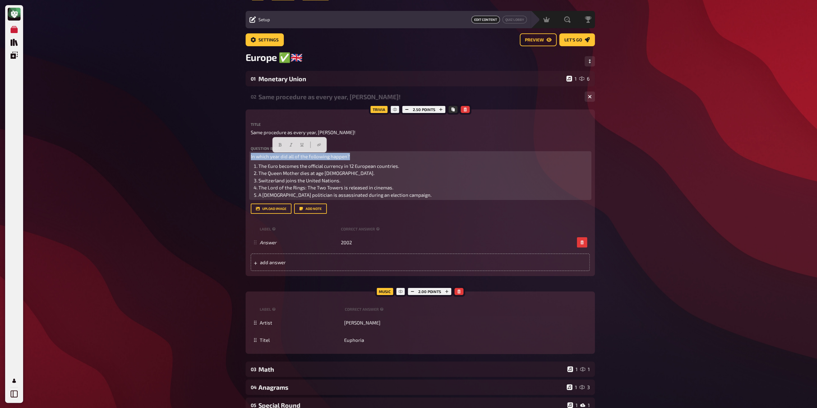
drag, startPoint x: 325, startPoint y: 154, endPoint x: 237, endPoint y: 155, distance: 87.9
click at [237, 155] on div "My Quizzes Quiz Library Overlays Profile Home My Quizzes Europe ✅​🇬🇧​ Setup Set…" at bounding box center [408, 335] width 817 height 692
click at [280, 141] on button "button" at bounding box center [280, 145] width 10 height 10
click at [328, 199] on li "A [DEMOGRAPHIC_DATA] politician is assassinated during an election campaign." at bounding box center [423, 194] width 331 height 7
click at [252, 179] on ol "The Euro becomes the official currency in 12 European countries. The Queen Moth…" at bounding box center [420, 180] width 339 height 36
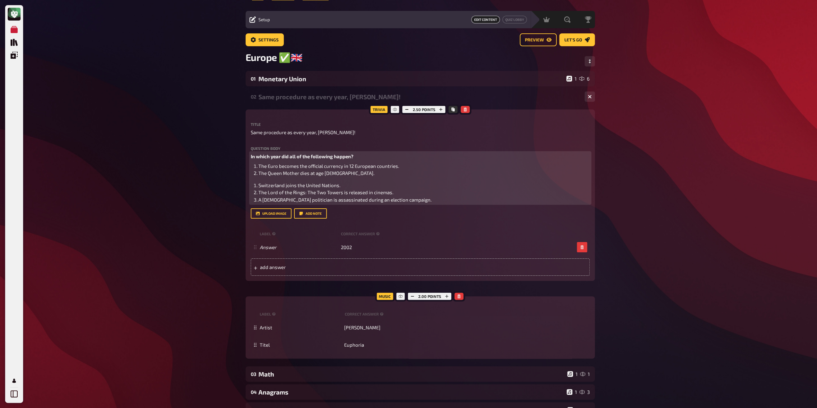
click at [258, 188] on span "Switzerland joins the United Nations." at bounding box center [299, 185] width 82 height 6
click at [258, 196] on li "The Lord of the Rings: The Two Towers is released in cinemas." at bounding box center [423, 192] width 331 height 7
click at [258, 202] on span "A [DEMOGRAPHIC_DATA] politician is assassinated during an election campaign." at bounding box center [344, 200] width 173 height 6
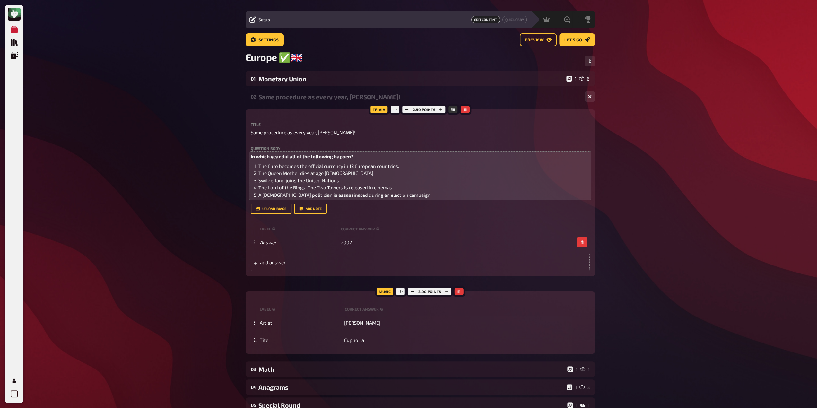
click at [239, 202] on div "My Quizzes Quiz Library Overlays Profile Home My Quizzes Europe ✅​🇬🇧​ Setup Set…" at bounding box center [408, 335] width 817 height 692
click at [268, 194] on span "A [DEMOGRAPHIC_DATA] politician is assassinated during an election campaign." at bounding box center [344, 195] width 173 height 6
copy span "A [DEMOGRAPHIC_DATA] politician is assassinated during an election campaign."
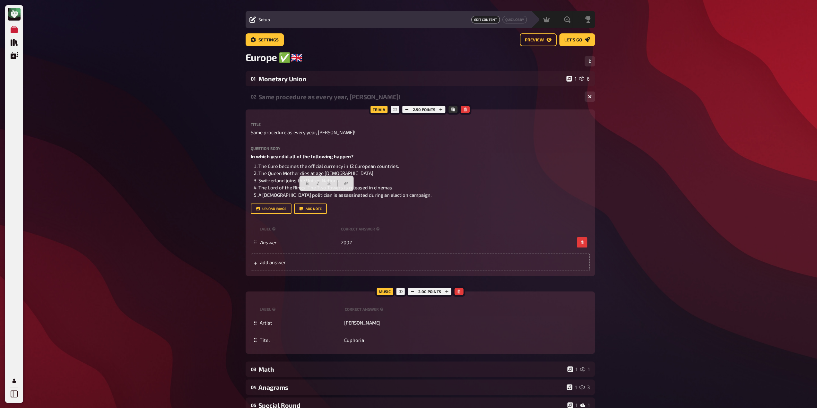
click at [216, 152] on div "My Quizzes Quiz Library Overlays Profile Home My Quizzes Europe ✅​🇬🇧​ Setup Set…" at bounding box center [408, 335] width 817 height 692
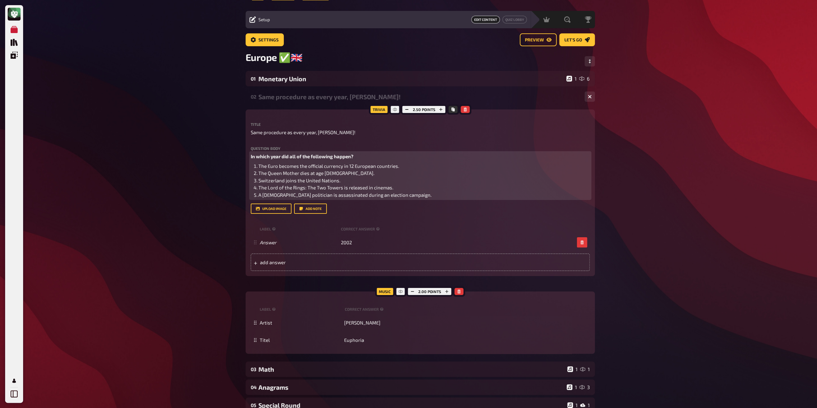
click at [302, 190] on span "The Lord of the Rings: The Two Towers is released in cinemas." at bounding box center [325, 187] width 135 height 6
copy span "The Lord of the Rings: The Two Towers is released in cinemas."
click at [406, 158] on p "In which year did all of the following happen?" at bounding box center [420, 156] width 339 height 7
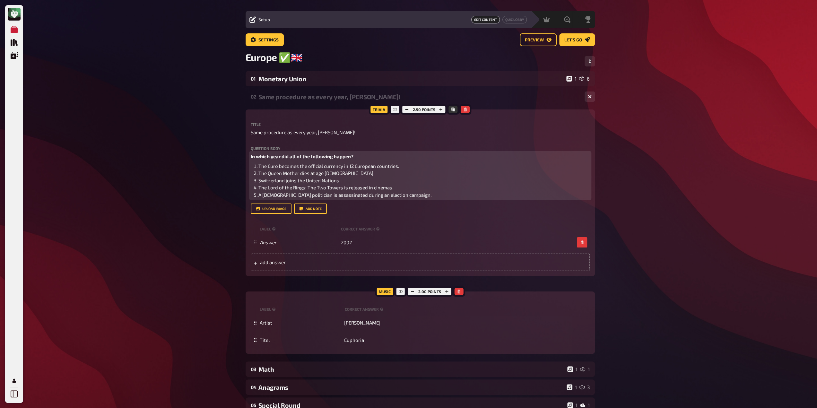
click at [308, 181] on span "Switzerland joins the United Nations." at bounding box center [299, 180] width 82 height 6
click at [308, 182] on span "Switzerland joins the United Nations." at bounding box center [299, 180] width 82 height 6
copy span "Switzerland joins the United Nations."
click at [399, 172] on li "The Queen Mother dies at age [DEMOGRAPHIC_DATA]." at bounding box center [423, 172] width 331 height 7
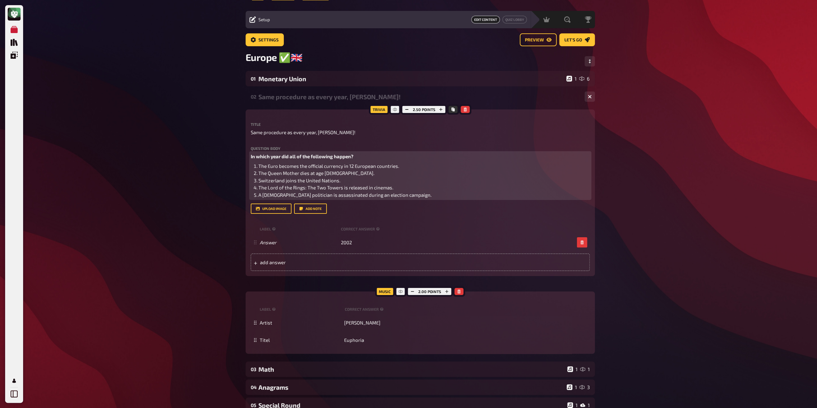
click at [317, 168] on span "The Euro becomes the official currency in 12 European countries." at bounding box center [328, 166] width 141 height 6
copy span "The Euro becomes the official currency in 12 European countries."
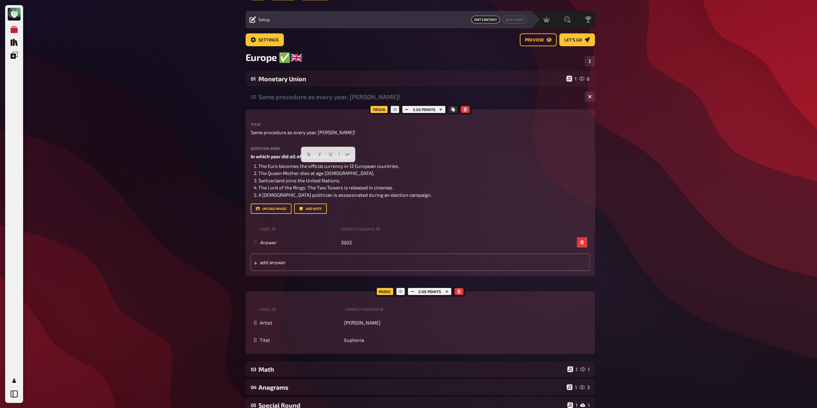
click at [133, 182] on div "My Quizzes Quiz Library Overlays Profile Home My Quizzes Europe ✅​🇬🇧​ Setup Set…" at bounding box center [408, 335] width 817 height 692
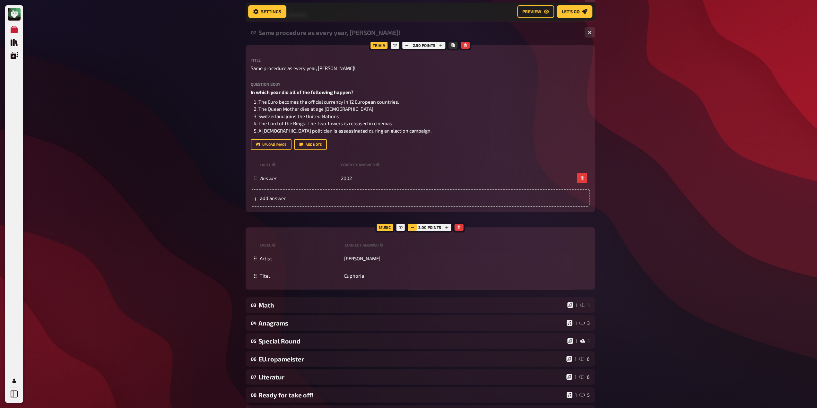
click at [410, 229] on icon "button" at bounding box center [412, 227] width 4 height 4
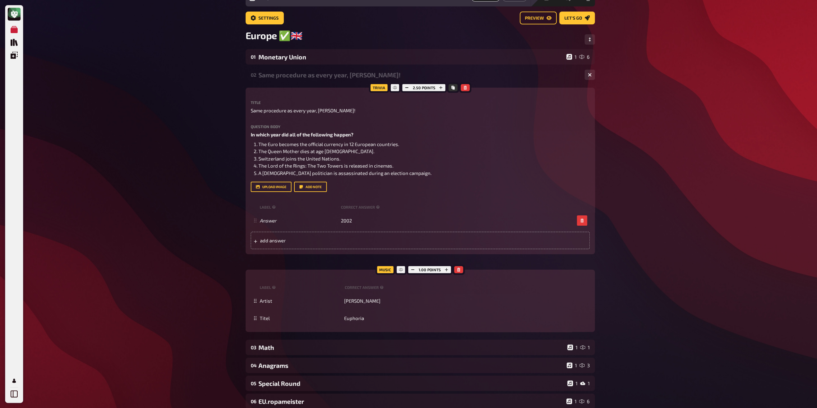
scroll to position [0, 0]
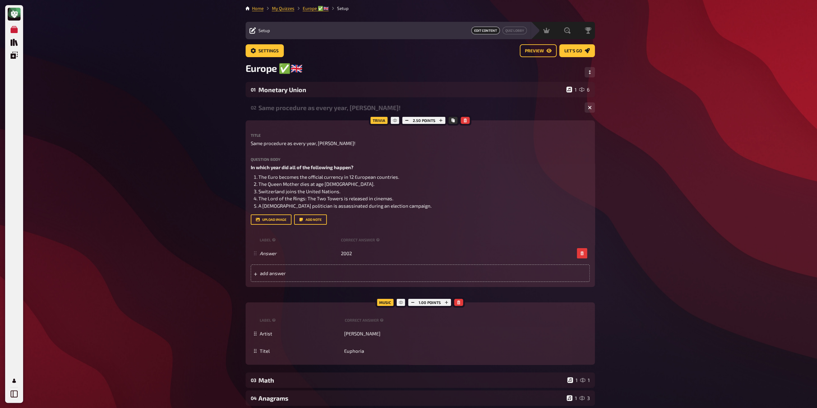
click at [291, 114] on div "02 Same procedure as every year, [PERSON_NAME]! 1 1" at bounding box center [419, 107] width 349 height 15
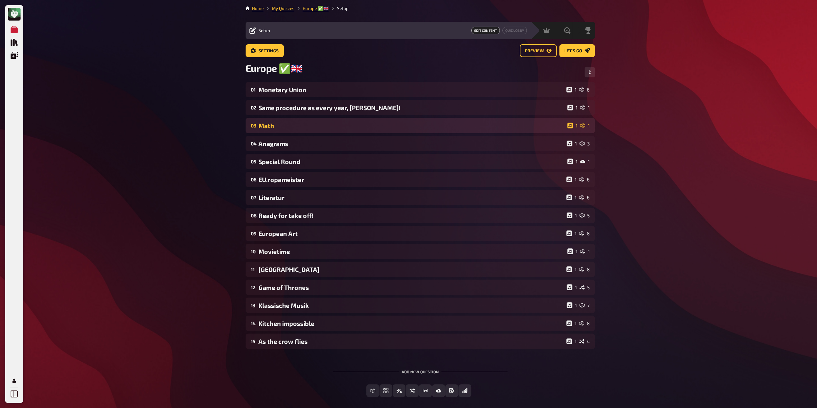
click at [295, 129] on div "Math" at bounding box center [411, 125] width 306 height 7
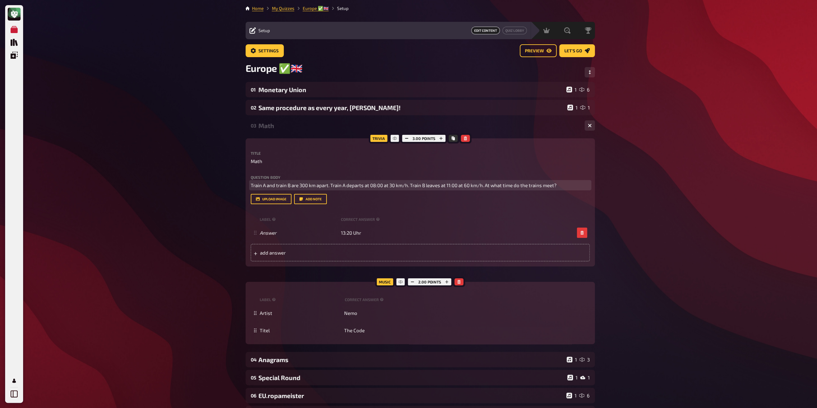
click at [309, 184] on span "Train A and train B are 300 km apart. Train A departs at 08:00 at 30 km/h. Trai…" at bounding box center [404, 185] width 306 height 6
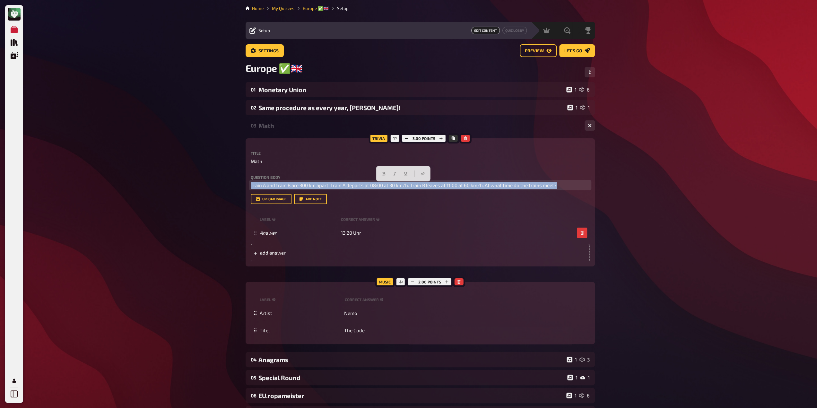
click at [309, 184] on span "Train A and train B are 300 km apart. Train A departs at 08:00 at 30 km/h. Trai…" at bounding box center [404, 185] width 306 height 6
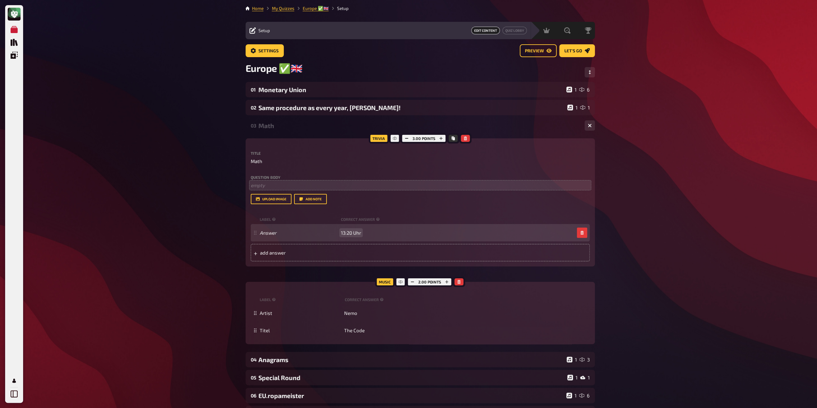
click at [346, 229] on div "Answer 13:20 Uhr" at bounding box center [420, 232] width 339 height 17
click at [348, 231] on span "13:20 Uhr" at bounding box center [351, 233] width 20 height 6
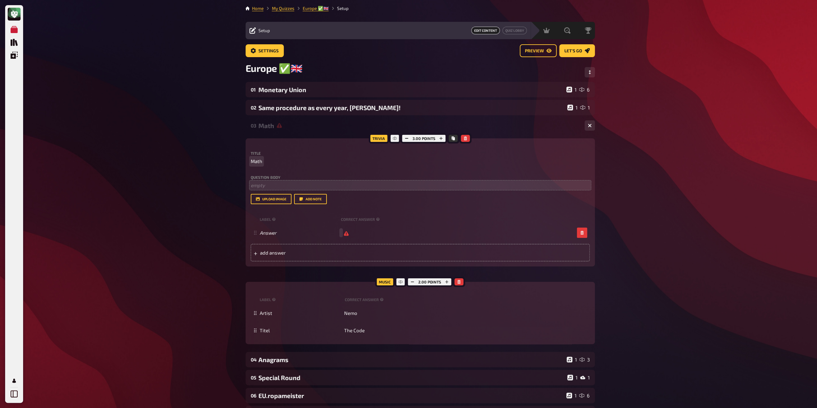
click at [261, 162] on span "Math" at bounding box center [257, 161] width 12 height 7
click at [203, 269] on div "My Quizzes Quiz Library Overlays Profile Home My Quizzes Europe ✅​🇬🇧​ Setup Set…" at bounding box center [408, 327] width 817 height 654
click at [412, 284] on icon "button" at bounding box center [412, 282] width 4 height 4
click at [320, 129] on div "Logical [To-do]" at bounding box center [418, 125] width 321 height 7
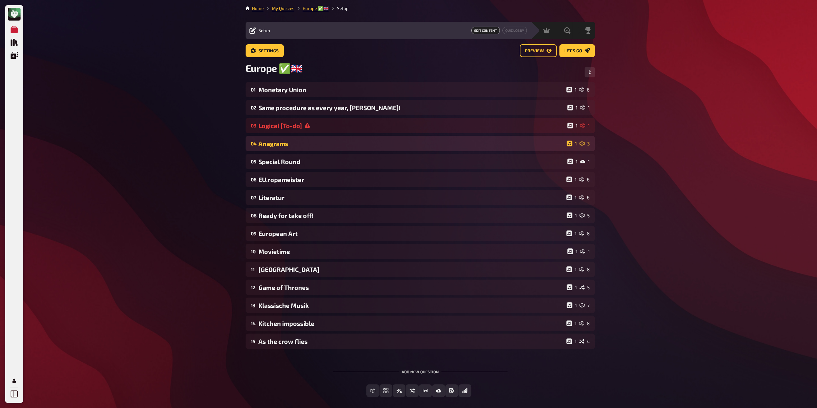
click at [309, 145] on div "Anagrams" at bounding box center [410, 143] width 305 height 7
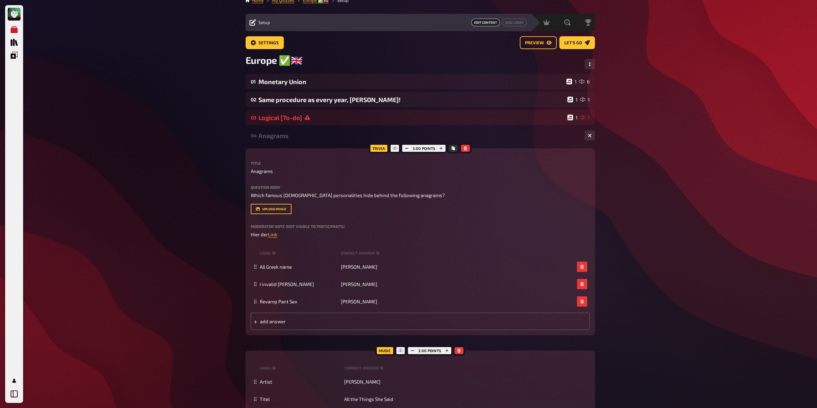
scroll to position [32, 0]
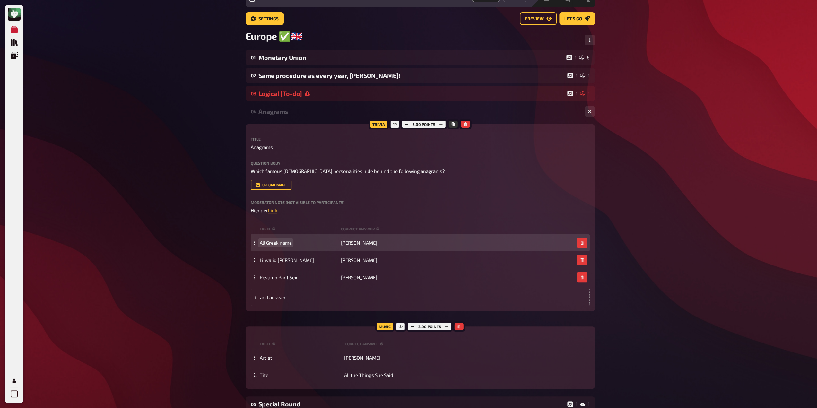
click at [275, 242] on span "All Greek name" at bounding box center [276, 243] width 32 height 6
click at [345, 245] on span "[PERSON_NAME]" at bounding box center [359, 243] width 36 height 6
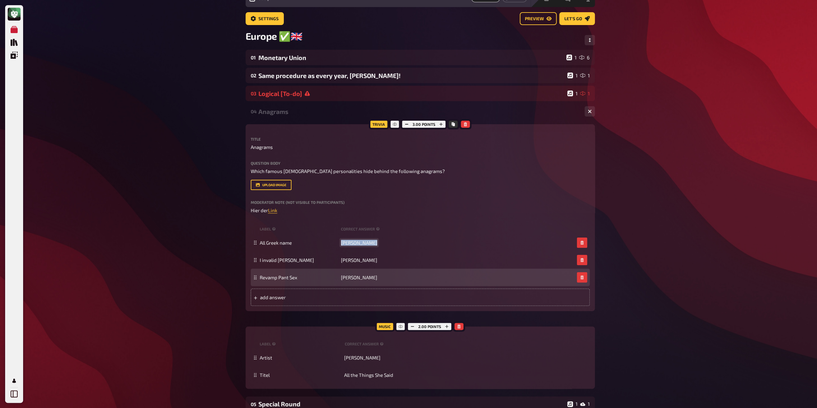
paste span
click at [581, 262] on icon "button" at bounding box center [582, 260] width 4 height 4
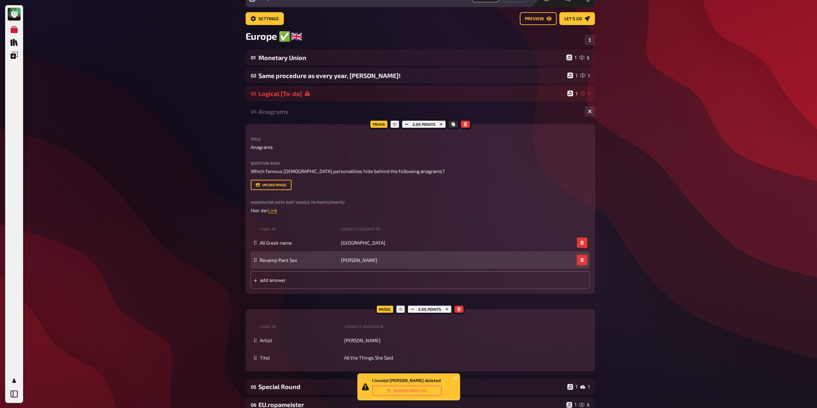
click at [581, 262] on icon "button" at bounding box center [582, 260] width 4 height 4
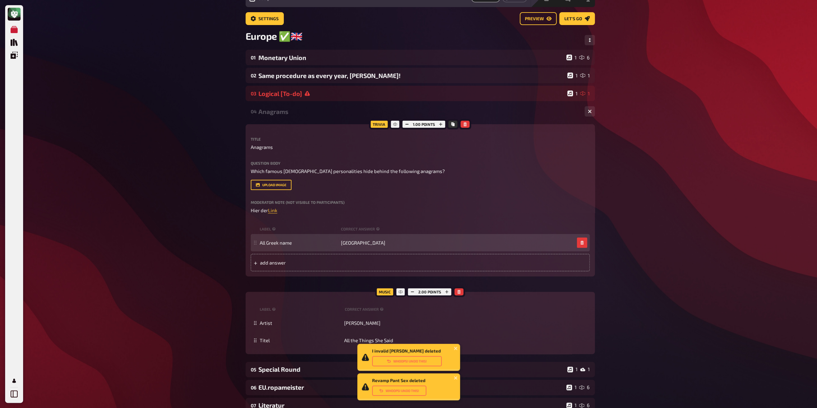
click at [571, 245] on div "All Greek name [GEOGRAPHIC_DATA]" at bounding box center [417, 243] width 314 height 6
click at [577, 245] on button "button" at bounding box center [582, 242] width 10 height 10
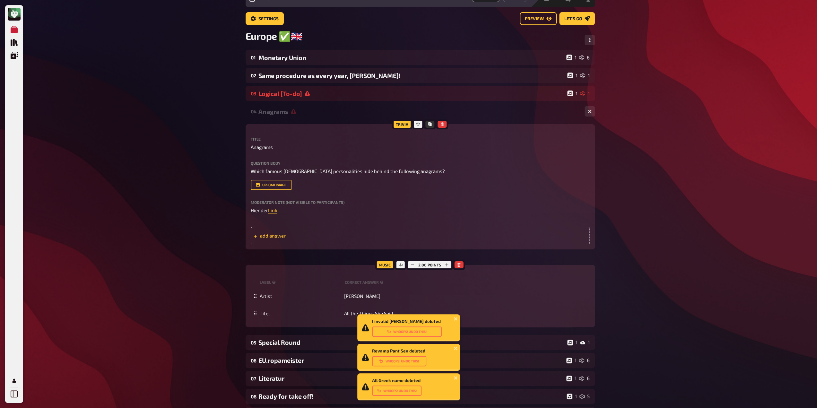
click at [515, 238] on div "add answer" at bounding box center [420, 235] width 339 height 17
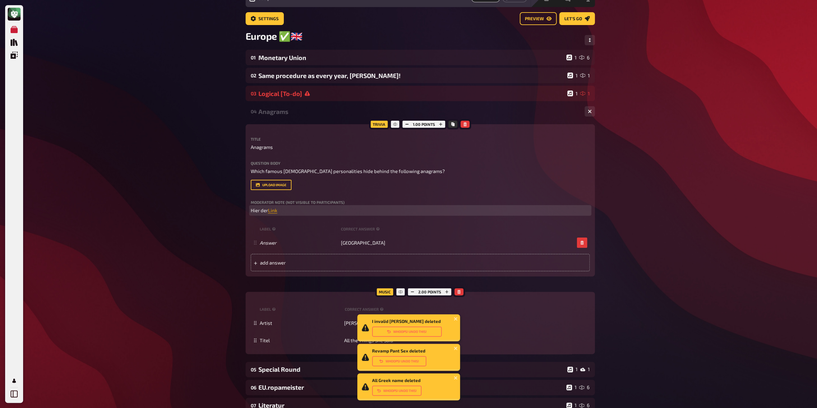
click at [271, 212] on span "Link" at bounding box center [272, 210] width 9 height 6
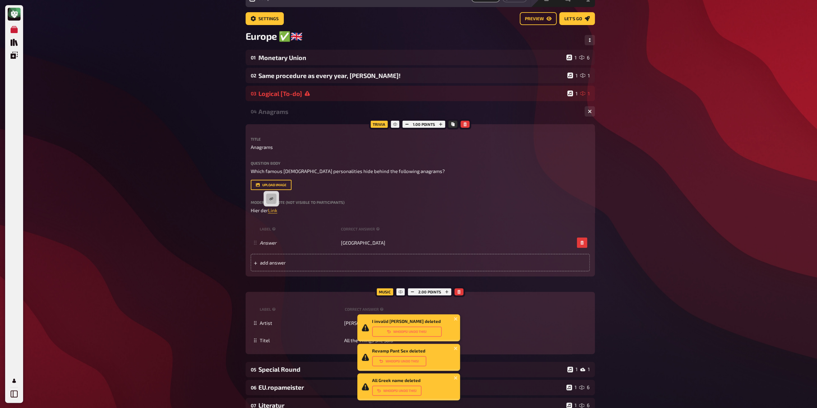
click at [202, 205] on div "My Quizzes Quiz Library Overlays Profile I invalid [PERSON_NAME] deleted Whoops…" at bounding box center [408, 307] width 817 height 678
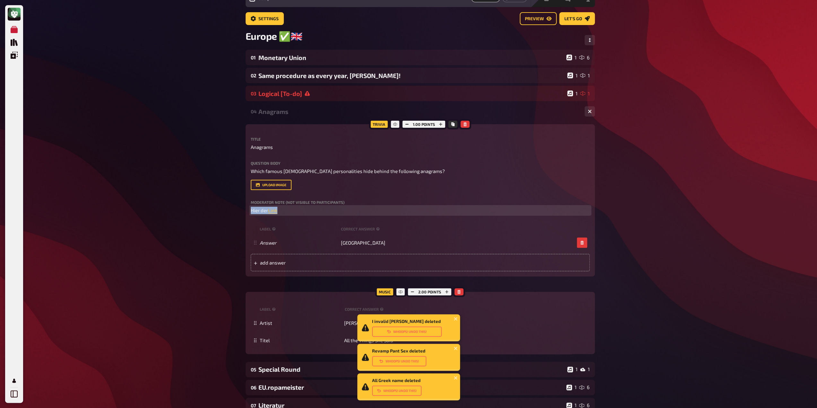
drag, startPoint x: 295, startPoint y: 208, endPoint x: 219, endPoint y: 212, distance: 75.2
click at [219, 212] on div "My Quizzes Quiz Library Overlays Profile I invalid [PERSON_NAME] deleted Whoops…" at bounding box center [408, 307] width 817 height 678
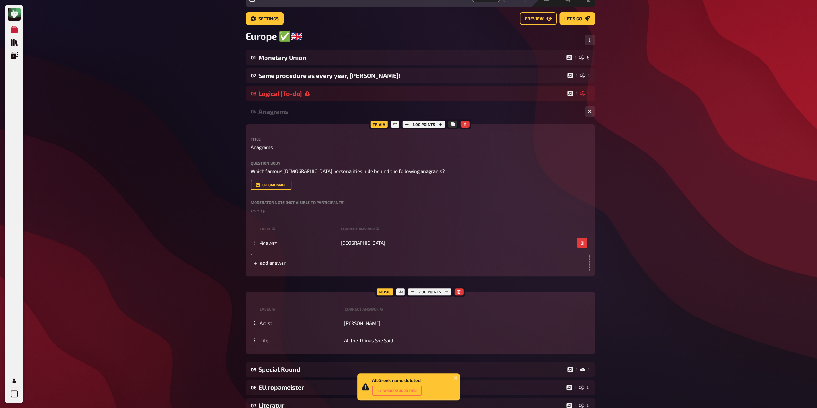
click at [166, 220] on div "My Quizzes Quiz Library Overlays Profile Revamp Pant Sex deleted Whoops! Undo t…" at bounding box center [408, 307] width 817 height 678
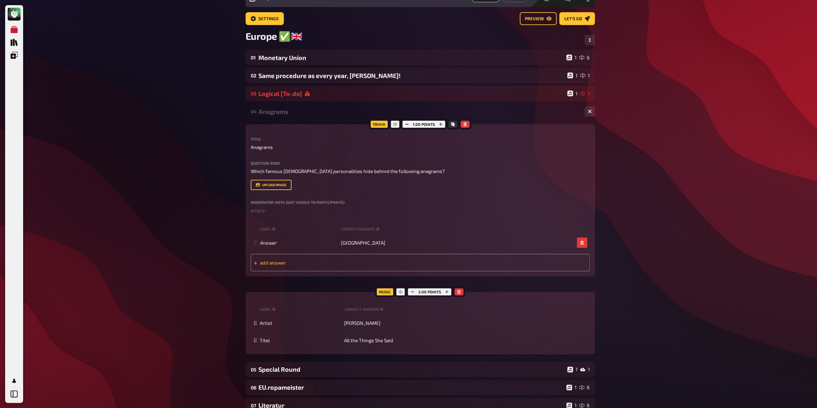
click at [365, 264] on div "add answer" at bounding box center [420, 262] width 339 height 17
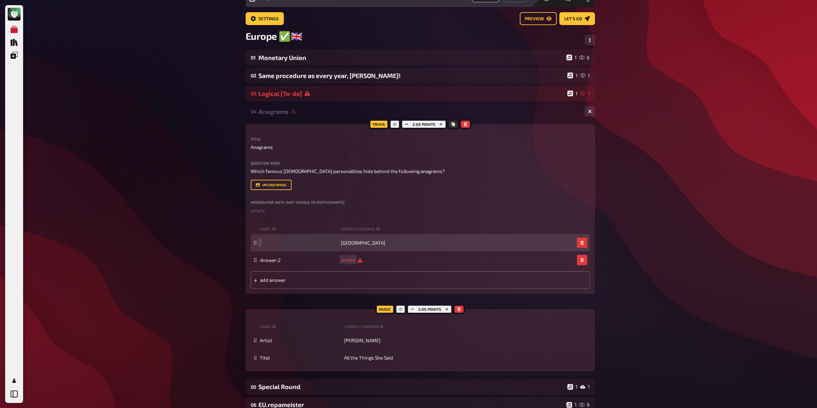
scroll to position [32, 0]
paste span
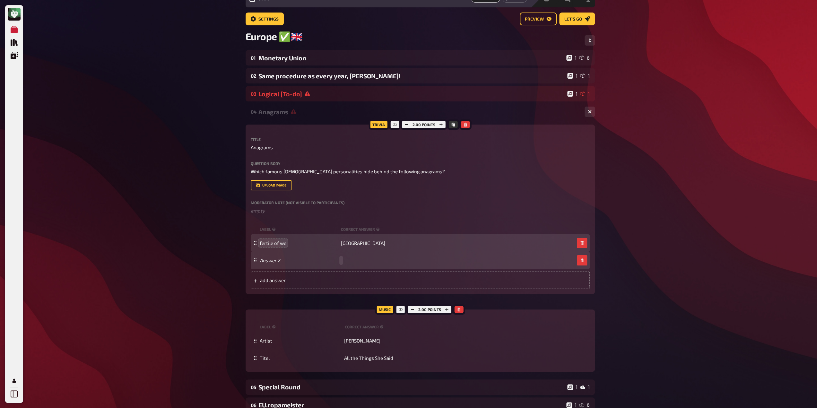
paste span
click at [319, 282] on span "add answer" at bounding box center [310, 280] width 100 height 6
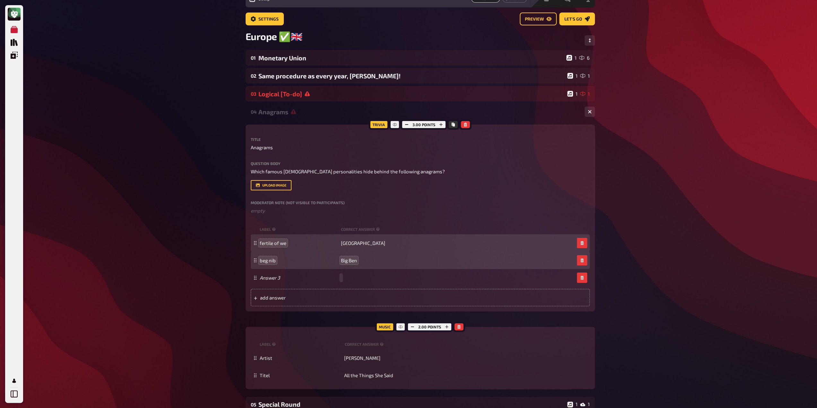
paste span
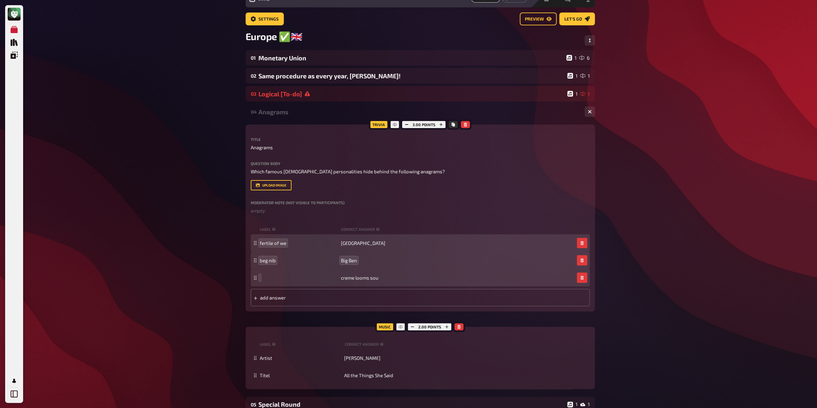
paste span
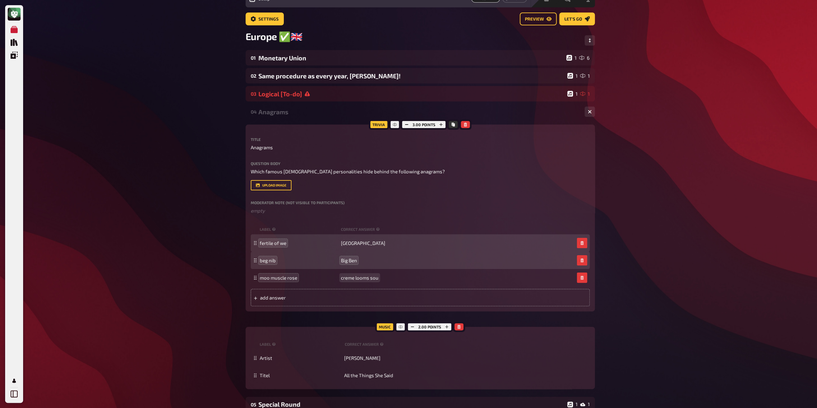
click at [353, 278] on span "creme looms sou" at bounding box center [360, 278] width 38 height 6
click at [271, 278] on span "moo muscle rose" at bounding box center [279, 278] width 38 height 6
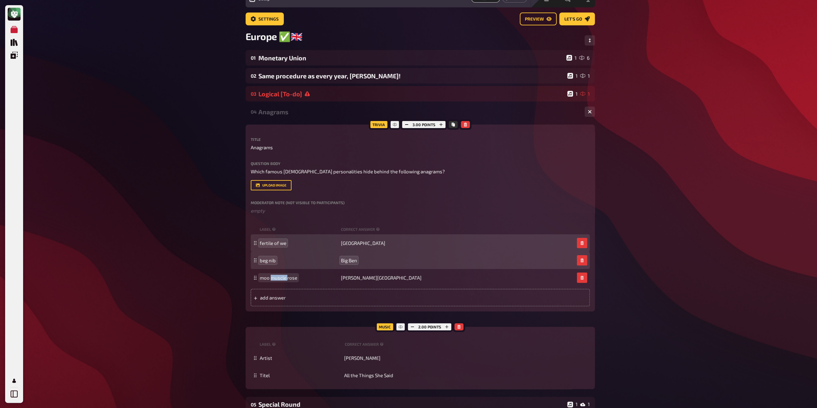
click at [271, 278] on span "moo muscle rose" at bounding box center [279, 278] width 38 height 6
click at [292, 300] on span "add answer" at bounding box center [310, 298] width 100 height 6
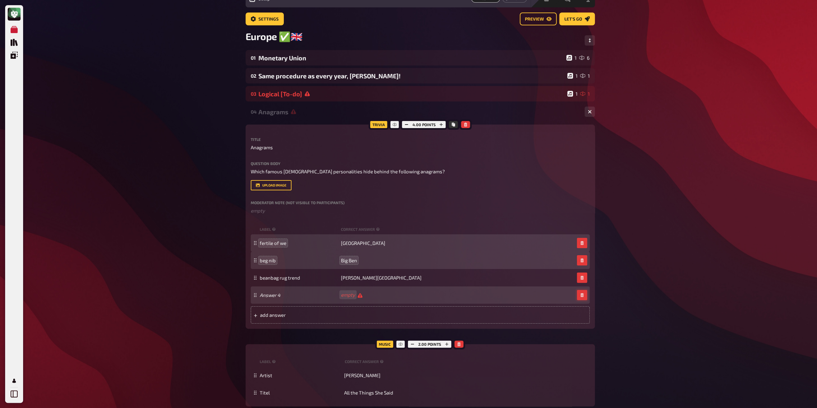
click at [583, 296] on icon "button" at bounding box center [582, 295] width 4 height 4
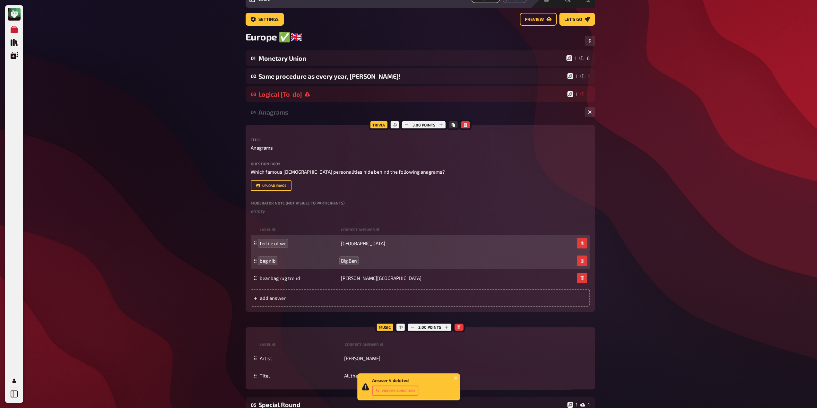
click at [665, 286] on div "My Quizzes Quiz Library Overlays Profile Answer 4 deleted Whoops! Undo this! Ho…" at bounding box center [408, 325] width 817 height 713
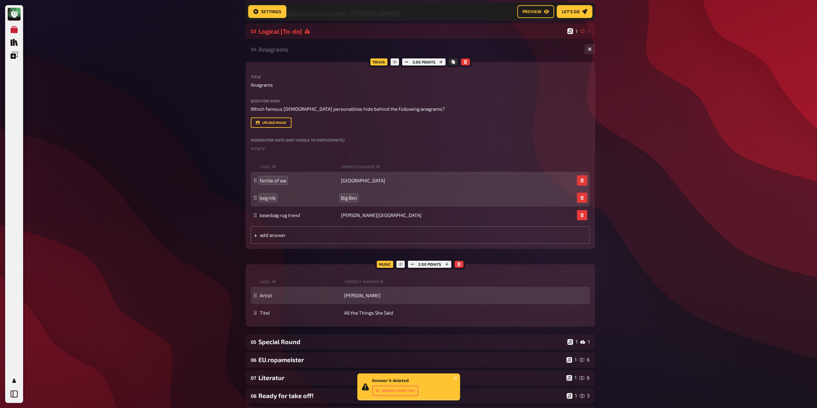
scroll to position [101, 0]
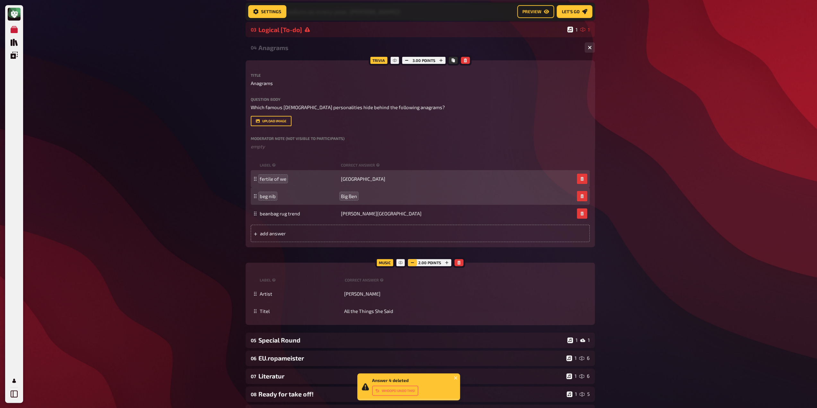
click at [411, 261] on icon "button" at bounding box center [412, 263] width 4 height 4
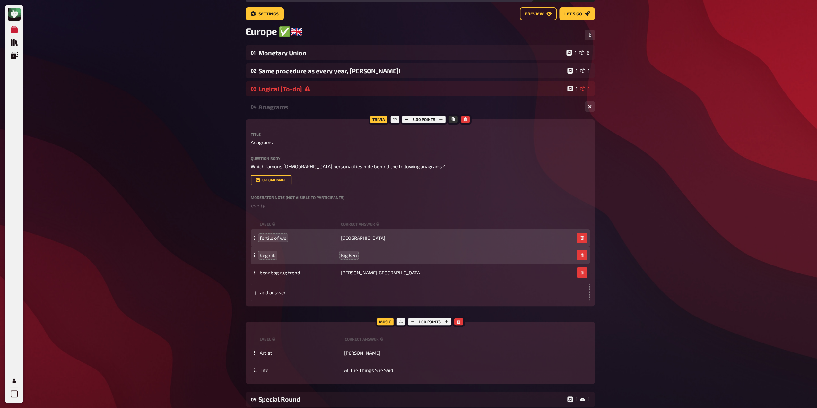
click at [275, 107] on div "Anagrams" at bounding box center [418, 106] width 321 height 7
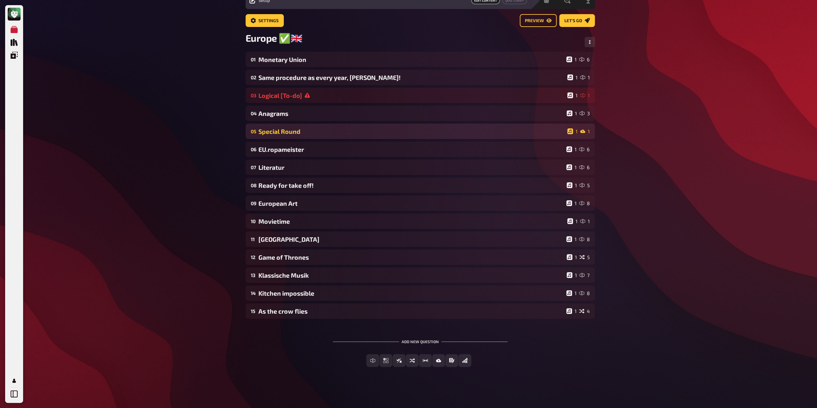
click at [285, 133] on div "Special Round" at bounding box center [411, 131] width 306 height 7
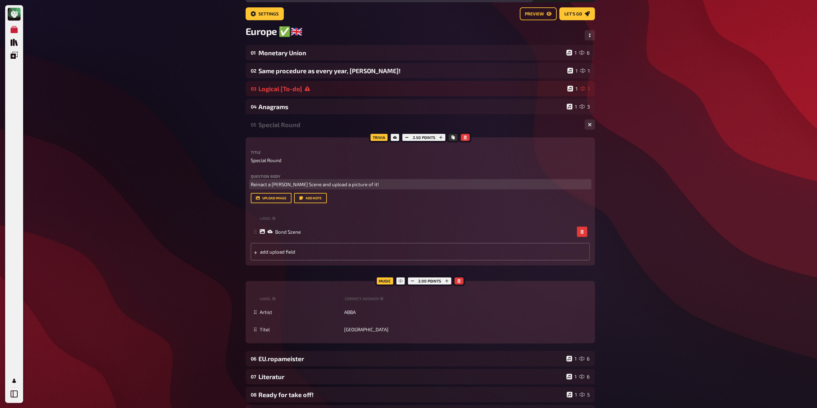
click at [381, 184] on p "Reinact a [PERSON_NAME] Scene and upload a picture of it!" at bounding box center [420, 184] width 339 height 7
click at [293, 185] on span "Reinact a [PERSON_NAME] Scene and upload a picture of it!" at bounding box center [315, 184] width 128 height 6
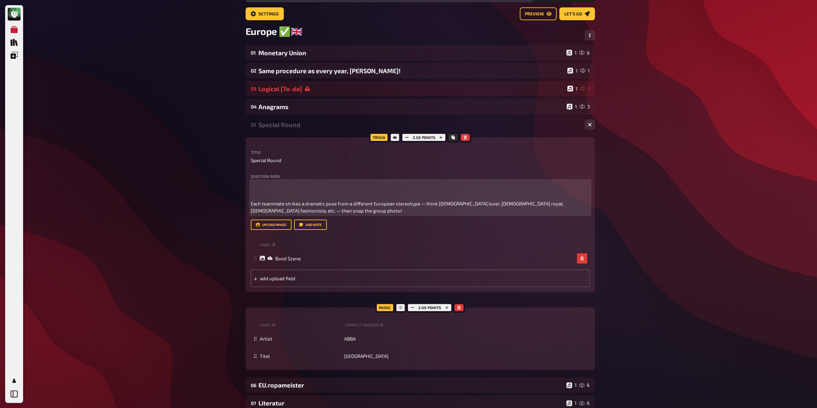
click at [251, 206] on span "Each teammate strikes a dramatic pose from a different European stereotype — th…" at bounding box center [407, 207] width 313 height 13
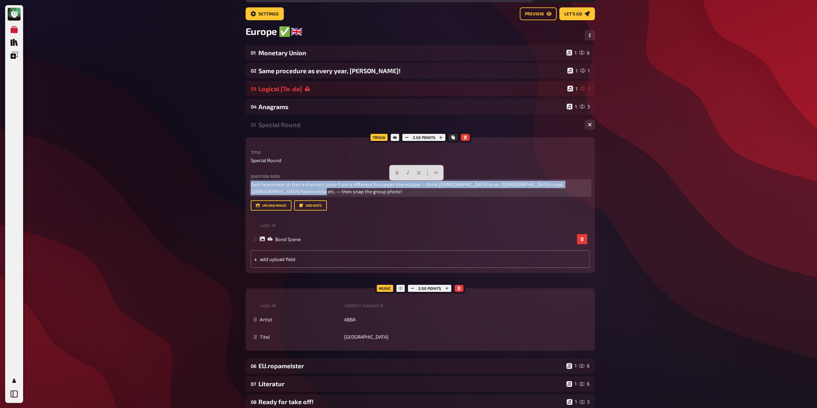
drag, startPoint x: 284, startPoint y: 194, endPoint x: 233, endPoint y: 179, distance: 53.1
click at [233, 179] on div "My Quizzes Quiz Library Overlays Profile Home My Quizzes Europe ✅​🇬🇧​ Setup Set…" at bounding box center [408, 293] width 817 height 661
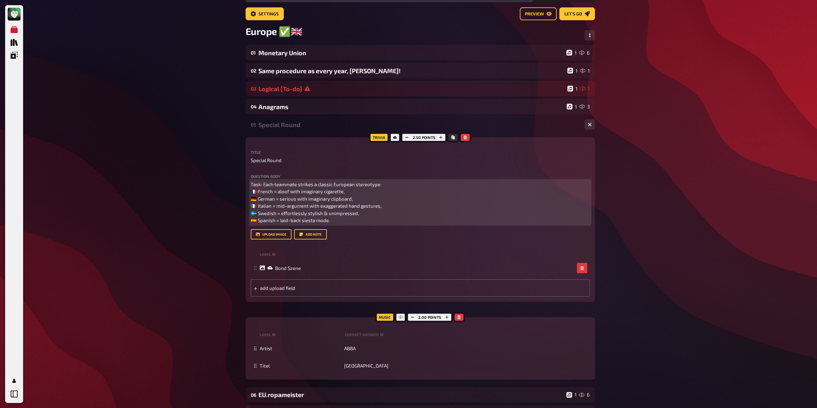
click at [251, 191] on span "Task: Each teammate strikes a classic European stereotype: 🇫🇷 French = aloof wi…" at bounding box center [316, 202] width 131 height 42
click at [255, 190] on span "Task: Each teammate strikes a classic European stereotype: 🇫🇷 French = aloof wi…" at bounding box center [316, 202] width 131 height 42
click at [257, 201] on span "Task: Each teammate strikes a classic European stereotype: French = aloof with …" at bounding box center [316, 202] width 131 height 42
click at [255, 208] on span "Task: Each teammate strikes a classic European stereotype: French = aloof with …" at bounding box center [316, 202] width 131 height 42
click at [255, 214] on span "Task: Each teammate strikes a classic European stereotype: French = aloof with …" at bounding box center [316, 202] width 131 height 42
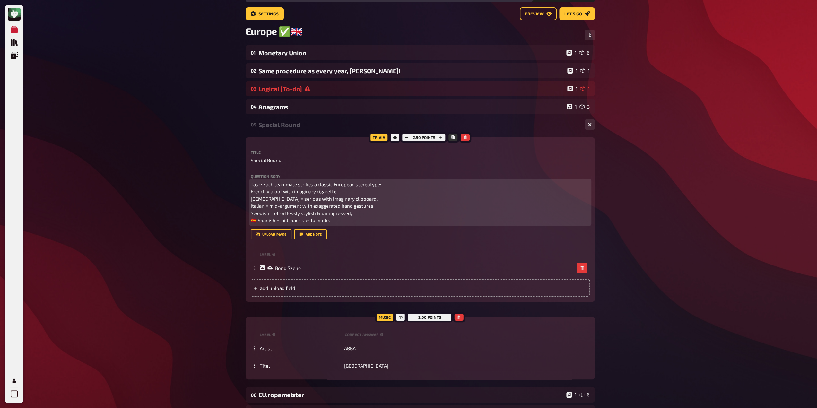
click at [255, 220] on span "Task: Each teammate strikes a classic European stereotype: French = aloof with …" at bounding box center [316, 202] width 131 height 42
click at [274, 224] on p "Task: Each teammate strikes a classic European stereotype: French = aloof with …" at bounding box center [420, 202] width 339 height 43
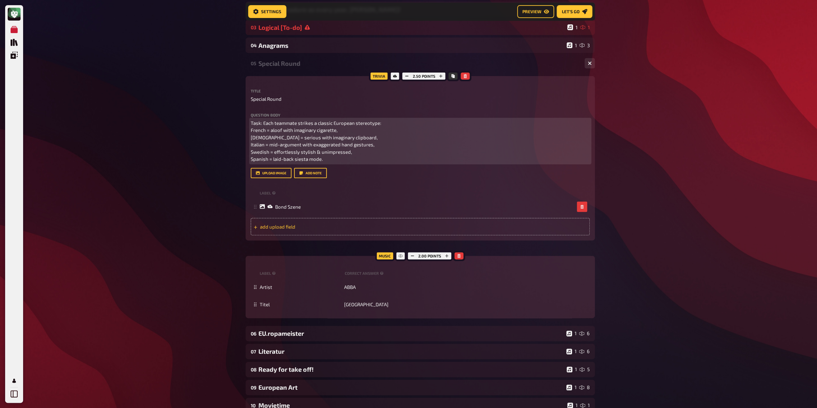
scroll to position [106, 0]
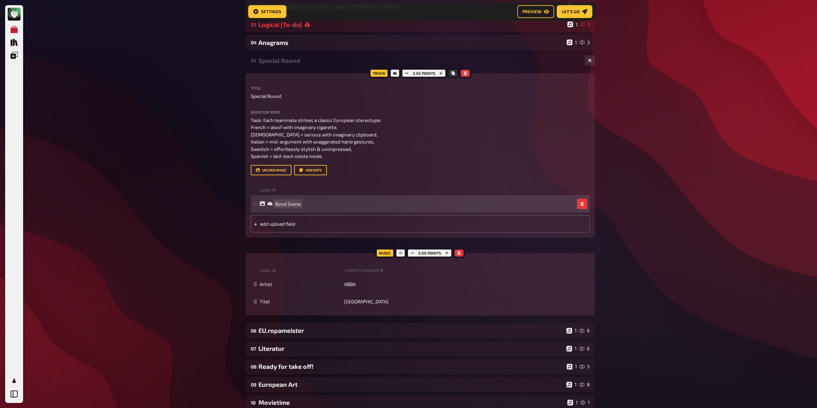
click at [296, 207] on span "Bond Szene" at bounding box center [288, 204] width 26 height 6
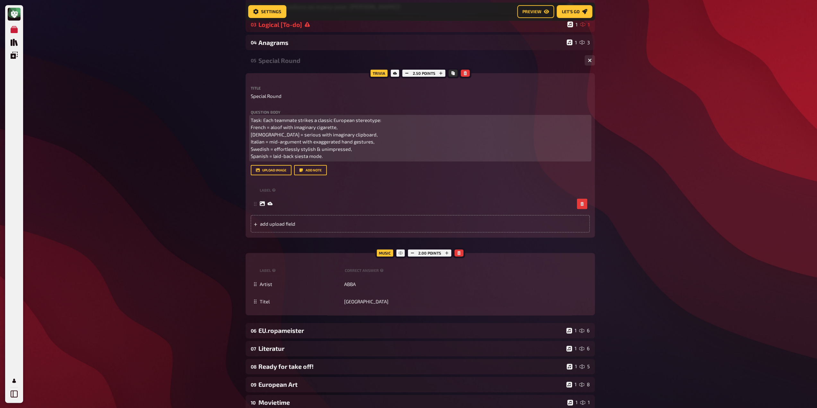
click at [326, 160] on p "Task: Each teammate strikes a classic European stereotype: French = aloof with …" at bounding box center [420, 137] width 339 height 43
